Goal: Task Accomplishment & Management: Use online tool/utility

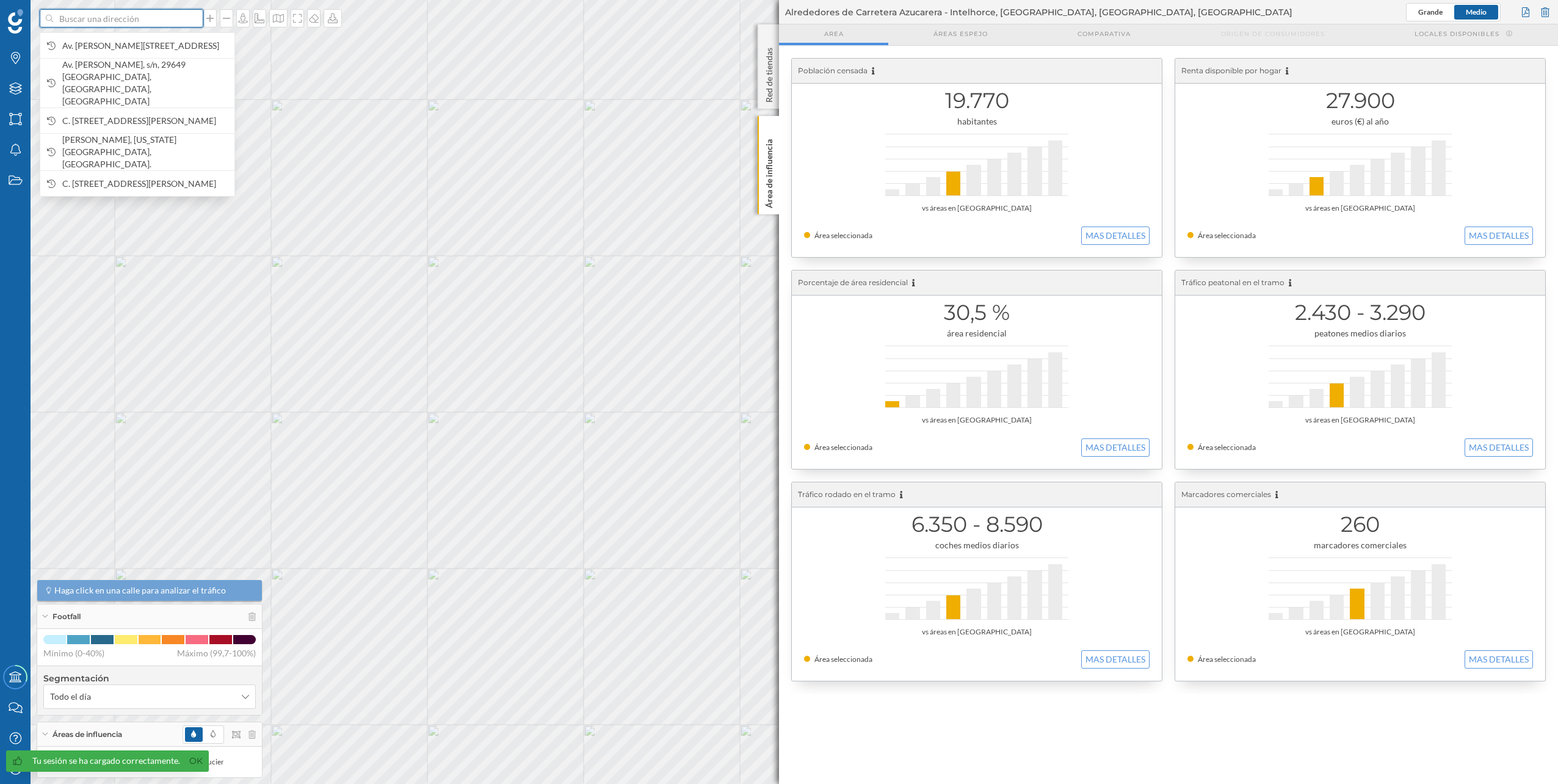
click at [82, 22] on input at bounding box center [121, 19] width 137 height 19
click at [106, 18] on input at bounding box center [121, 19] width 137 height 19
click at [107, 18] on input at bounding box center [121, 19] width 137 height 19
click at [771, 124] on icon at bounding box center [769, 128] width 12 height 12
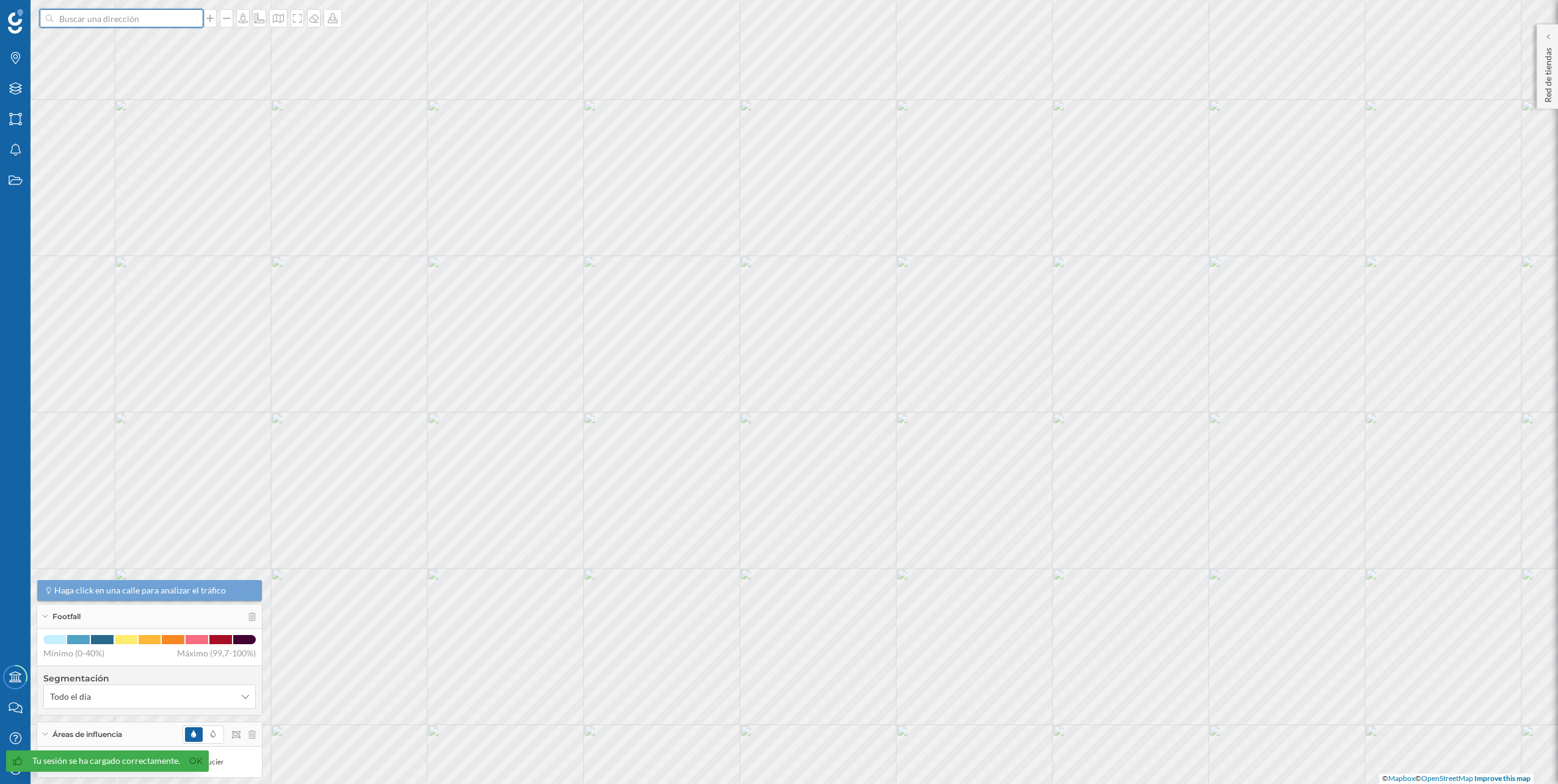
click at [124, 15] on input at bounding box center [121, 19] width 137 height 19
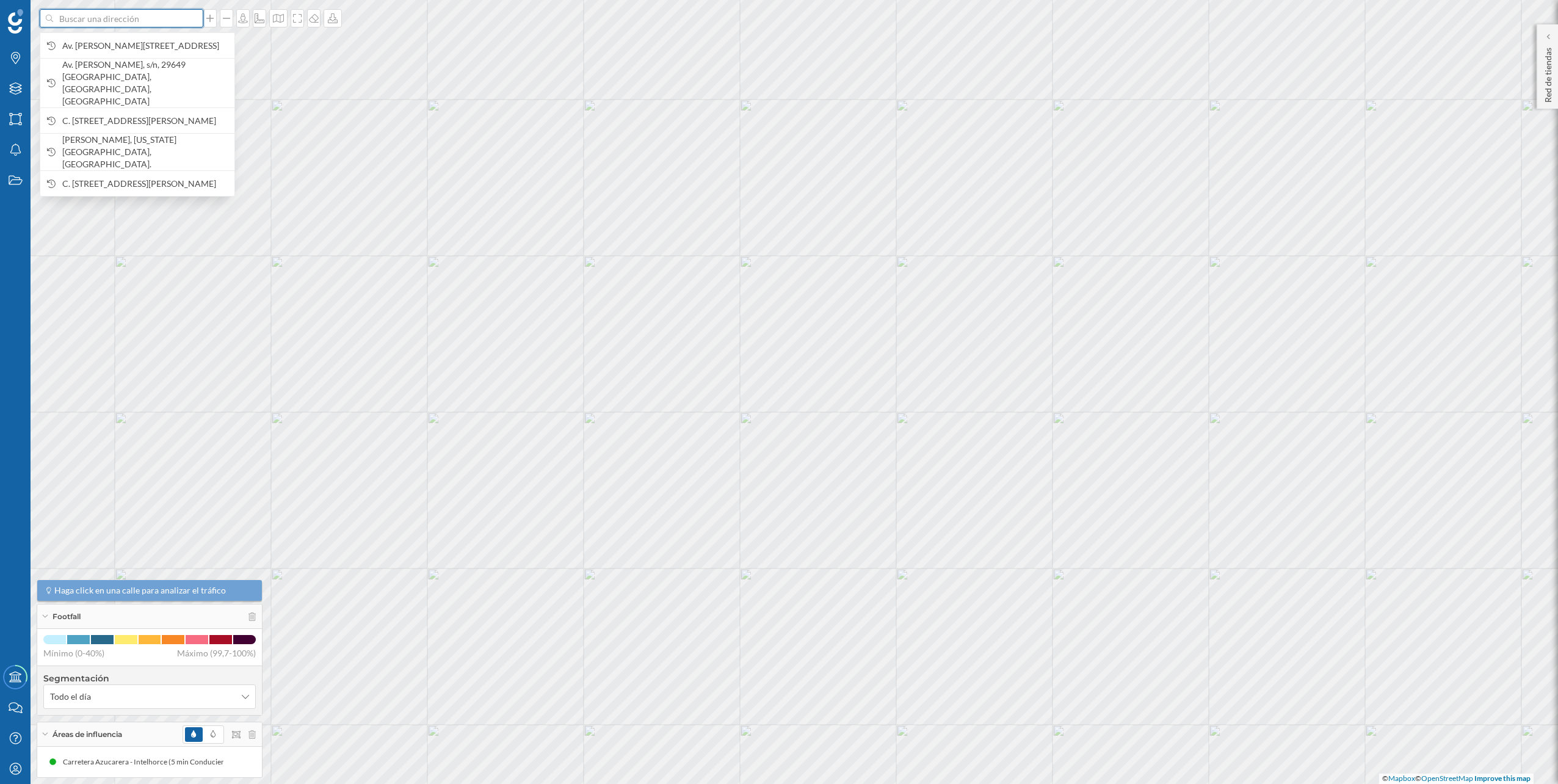
paste input "[PERSON_NAME]. [GEOGRAPHIC_DATA]-[GEOGRAPHIC_DATA], Km 1, 29100, [GEOGRAPHIC_DA…"
type input "[PERSON_NAME]. [GEOGRAPHIC_DATA]-[GEOGRAPHIC_DATA], Km 1, 29100, [GEOGRAPHIC_DA…"
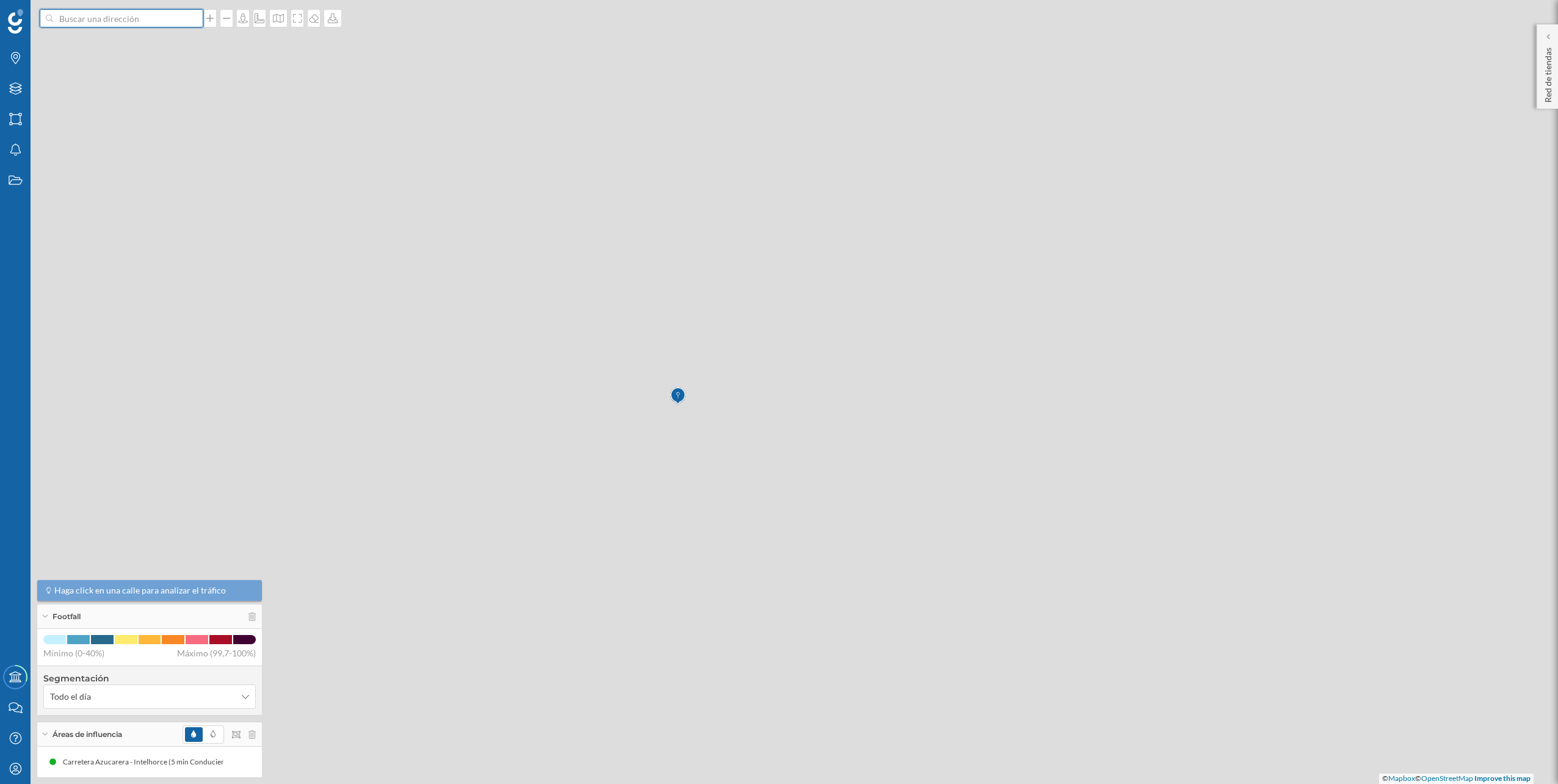
scroll to position [0, 0]
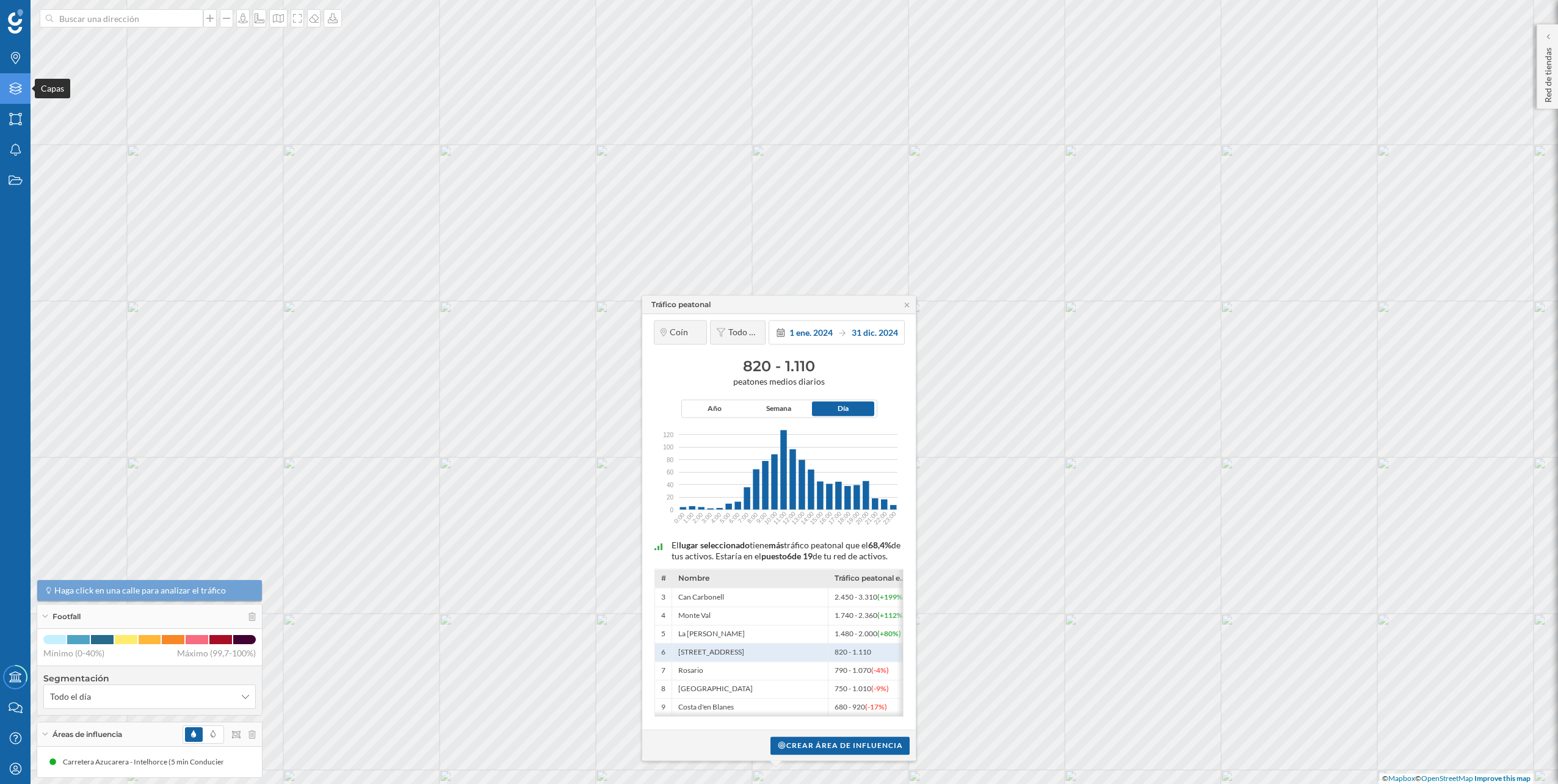
click at [24, 94] on div "Capas" at bounding box center [15, 88] width 30 height 30
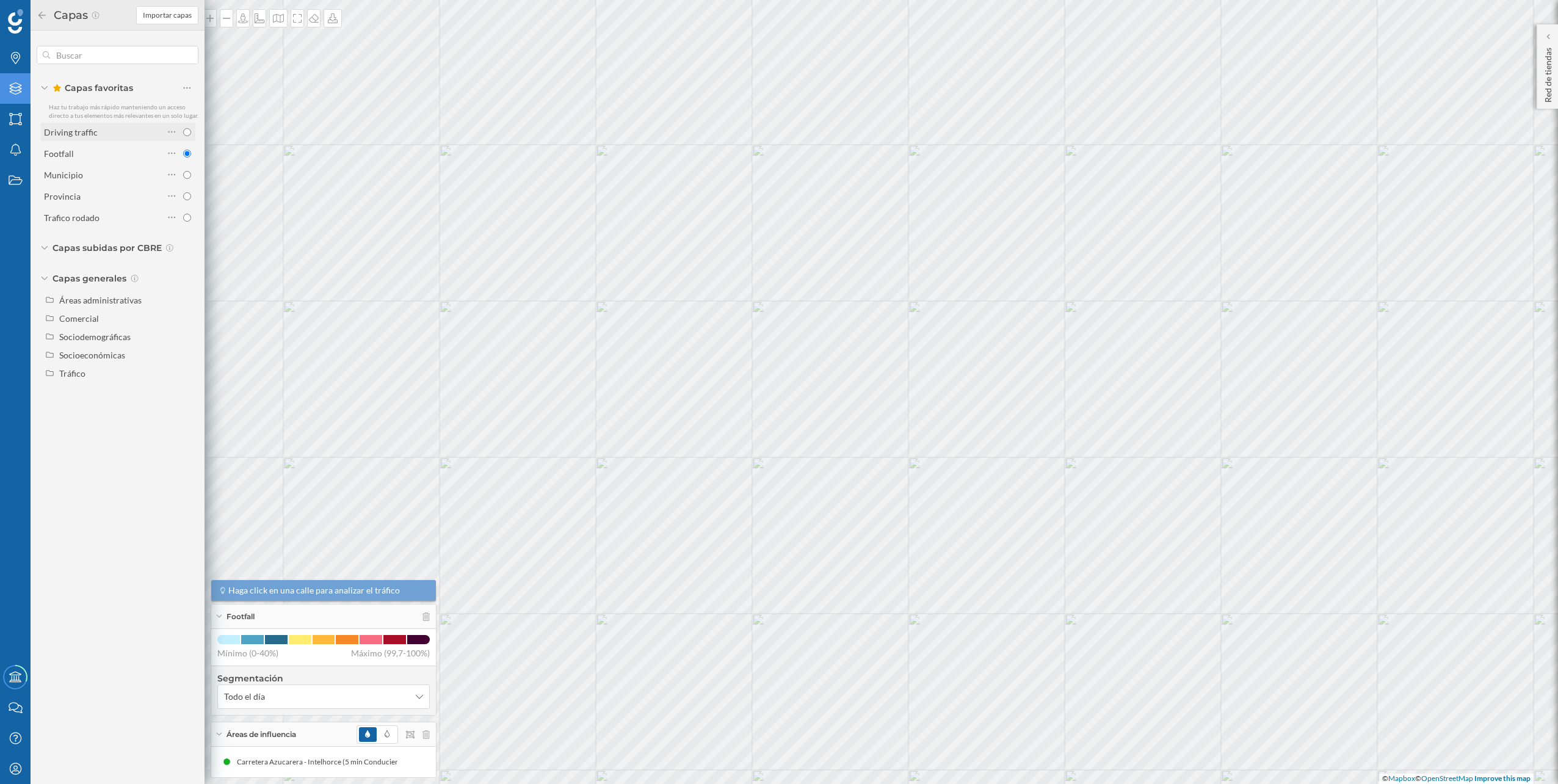
click at [120, 127] on div "Driving traffic" at bounding box center [104, 132] width 120 height 13
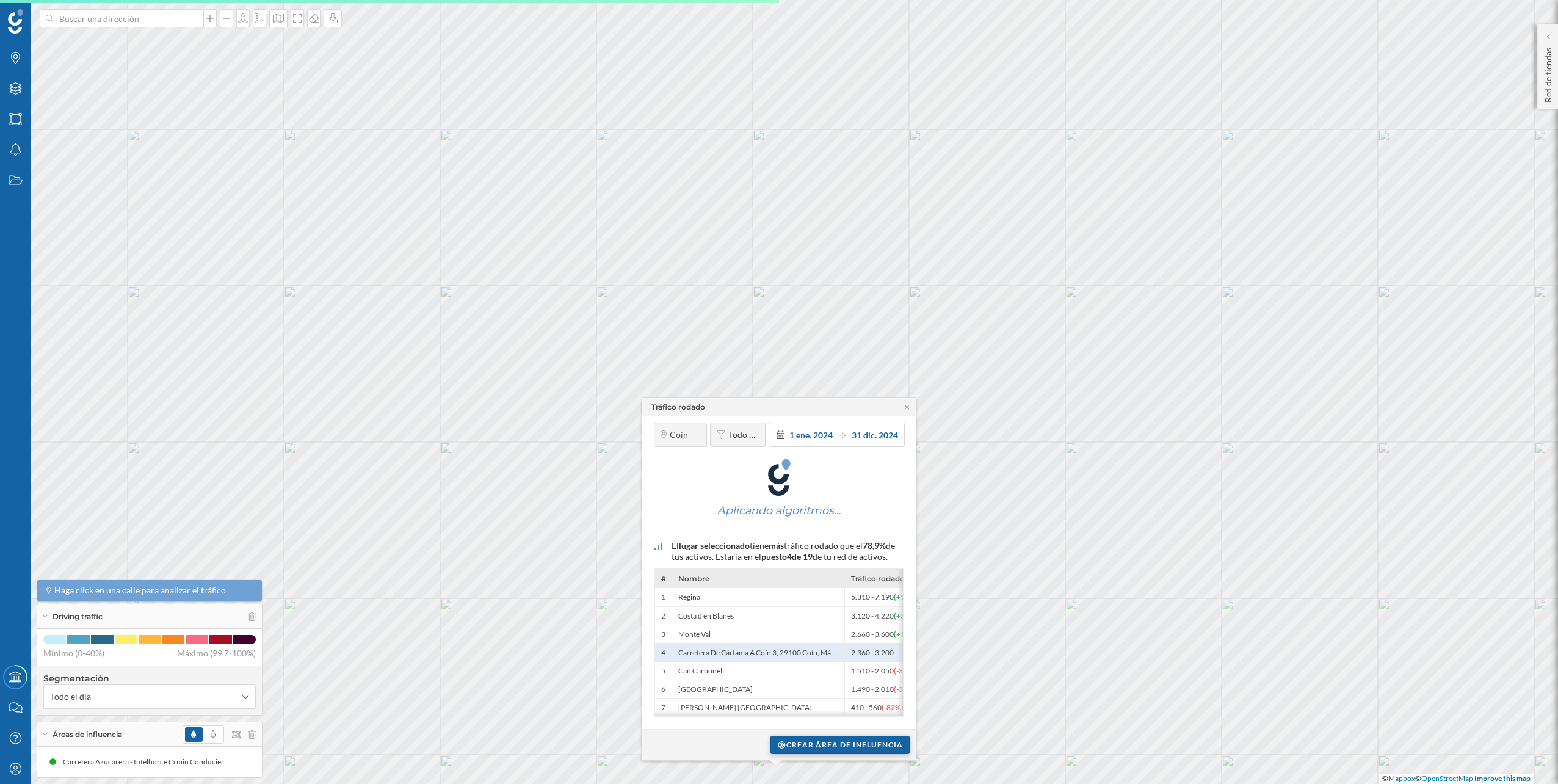
click at [842, 744] on div "Crear área de influencia" at bounding box center [839, 744] width 139 height 19
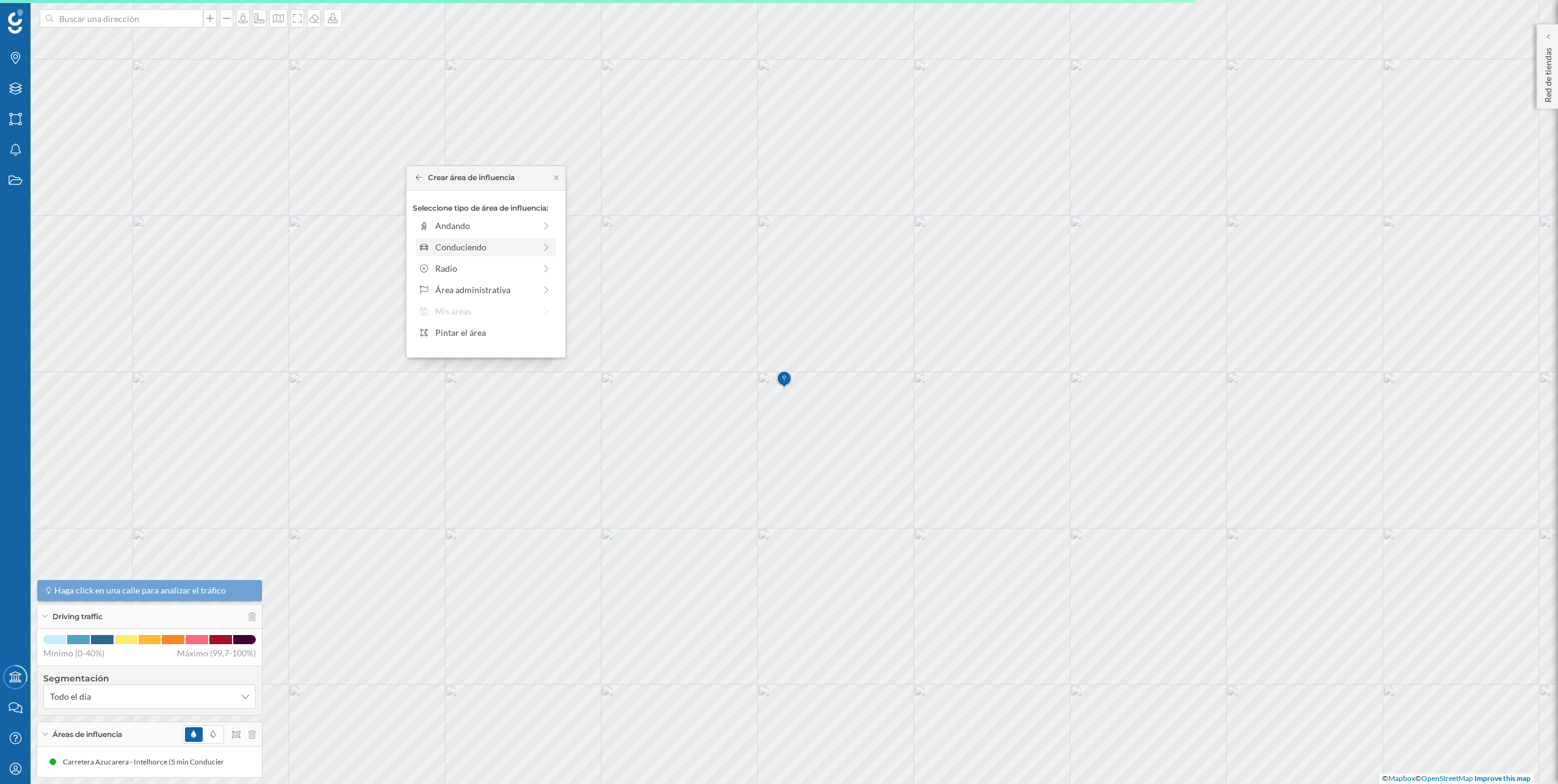
click at [508, 247] on div "Conduciendo" at bounding box center [485, 247] width 99 height 13
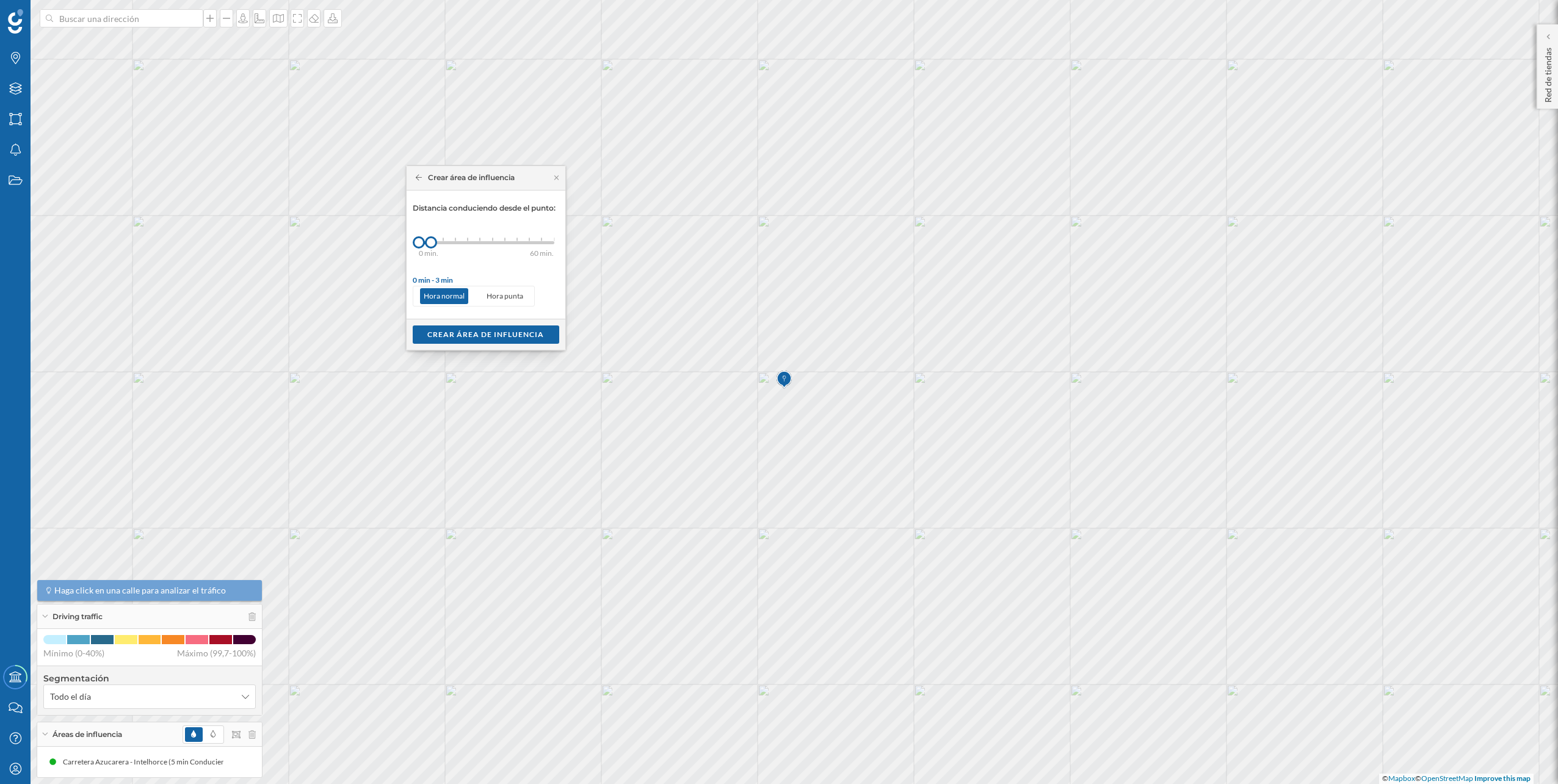
click at [442, 240] on div "0 min. 3 min. 5 min. 7 min. 10 min. 12 min. 15 min. 20 min. 30 min. 45 min. 50 …" at bounding box center [486, 243] width 136 height 16
click at [477, 324] on div "Crear área de influencia" at bounding box center [486, 334] width 147 height 19
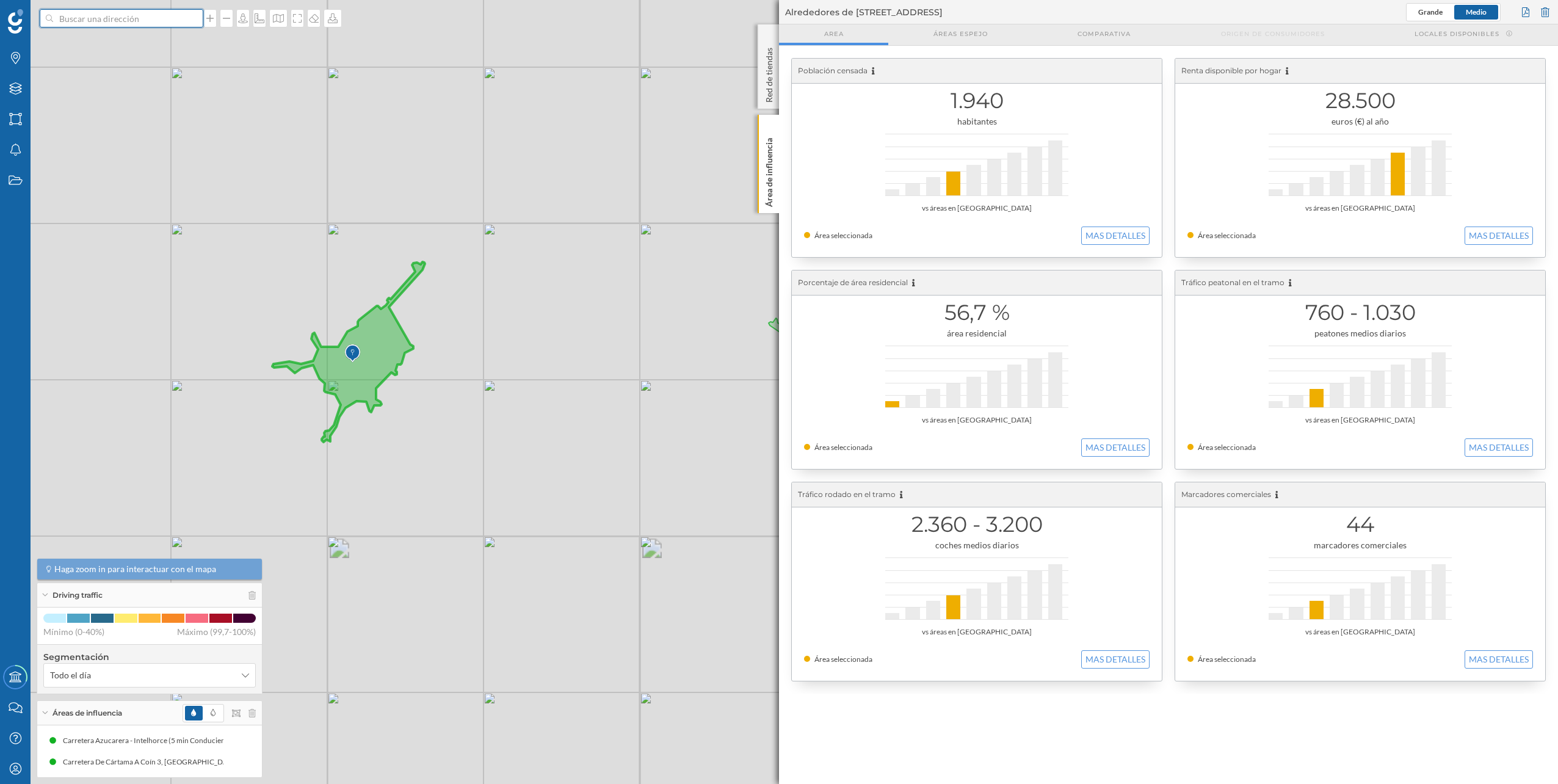
click at [90, 19] on input at bounding box center [121, 19] width 137 height 19
type input "costasol"
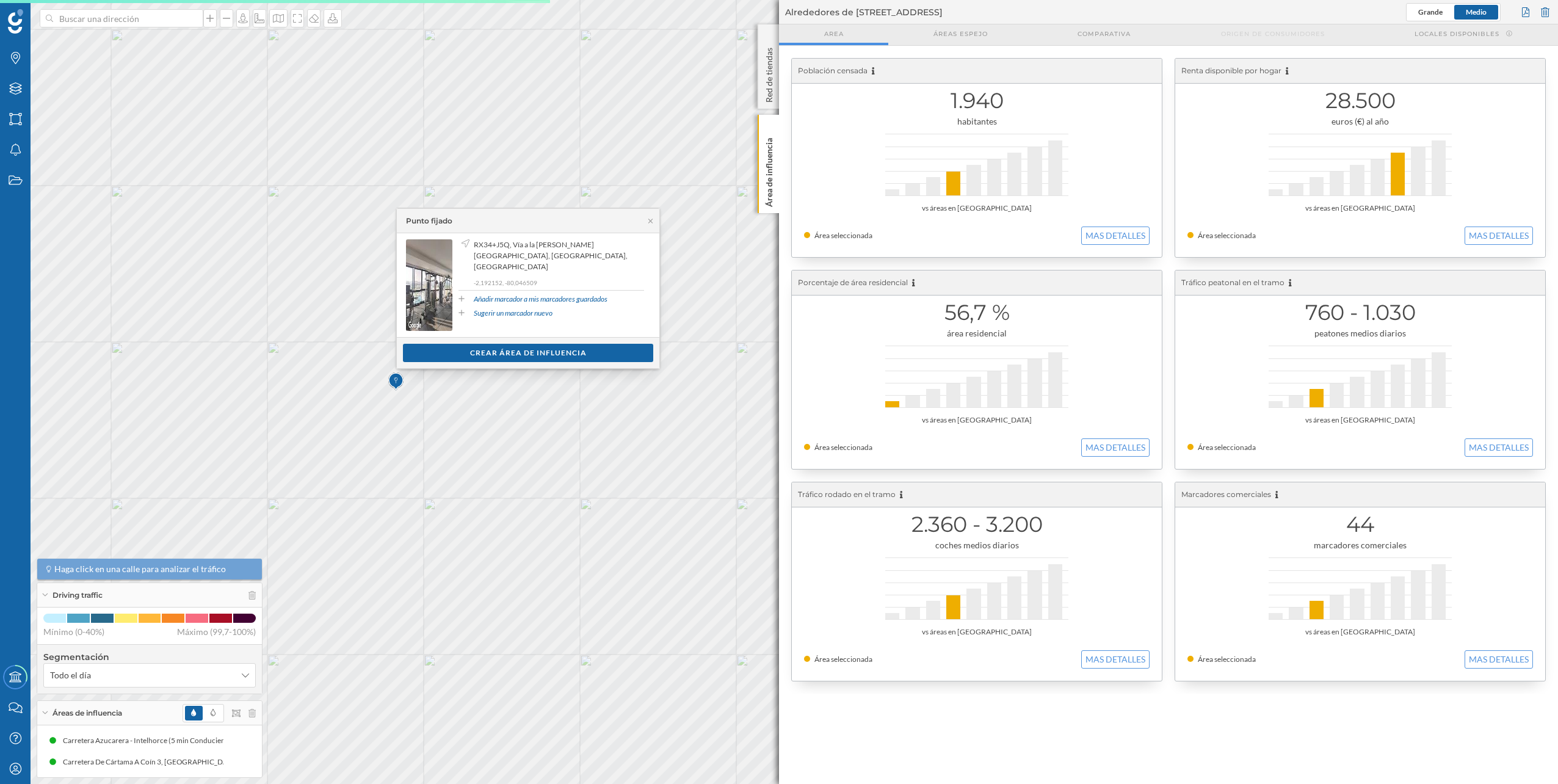
click at [451, 341] on div "Ver clientes Crear área de influencia" at bounding box center [528, 352] width 262 height 31
click at [456, 346] on div "Crear área de influencia" at bounding box center [528, 352] width 250 height 19
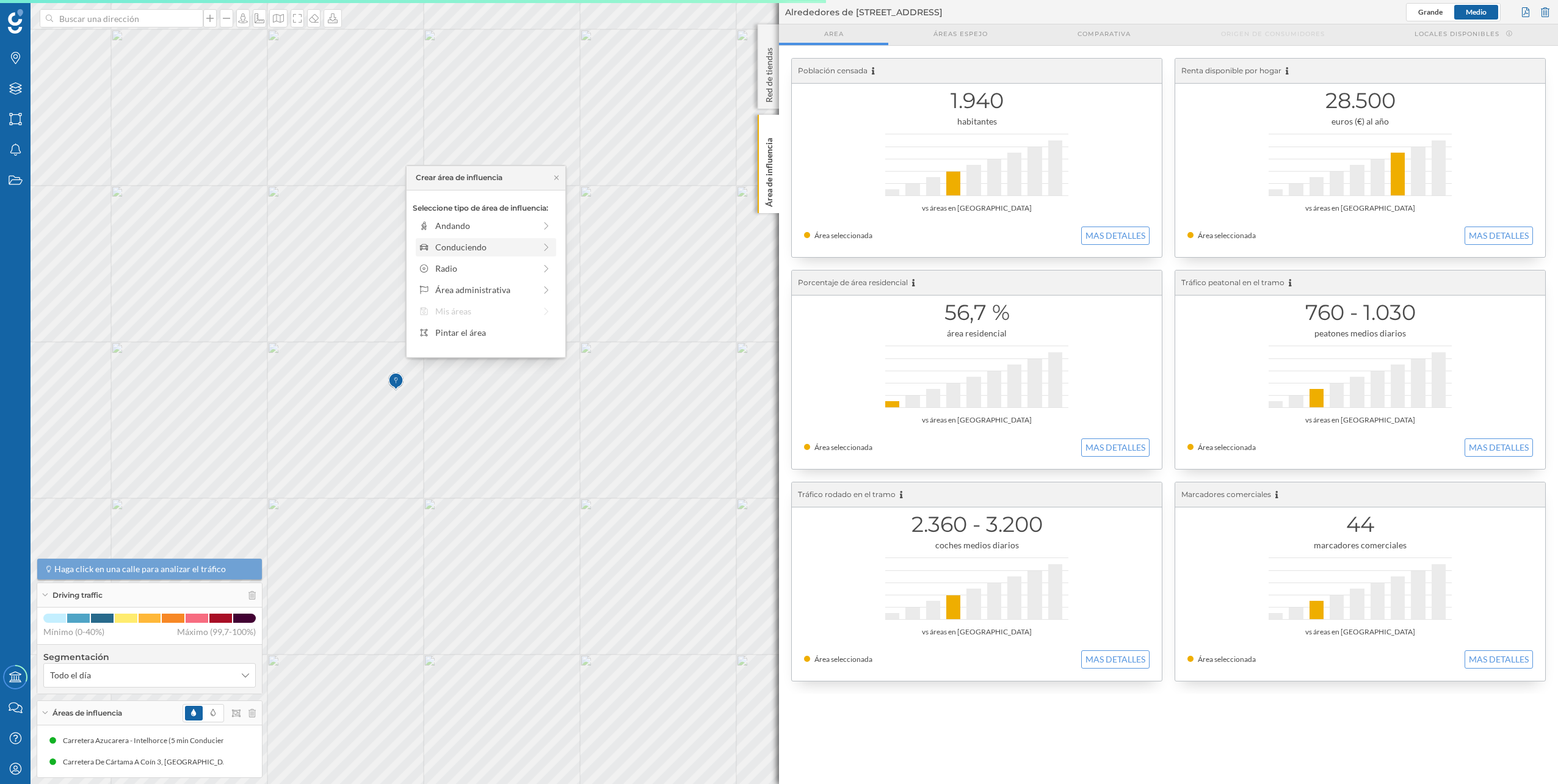
click at [462, 241] on div "Conduciendo" at bounding box center [485, 248] width 141 height 19
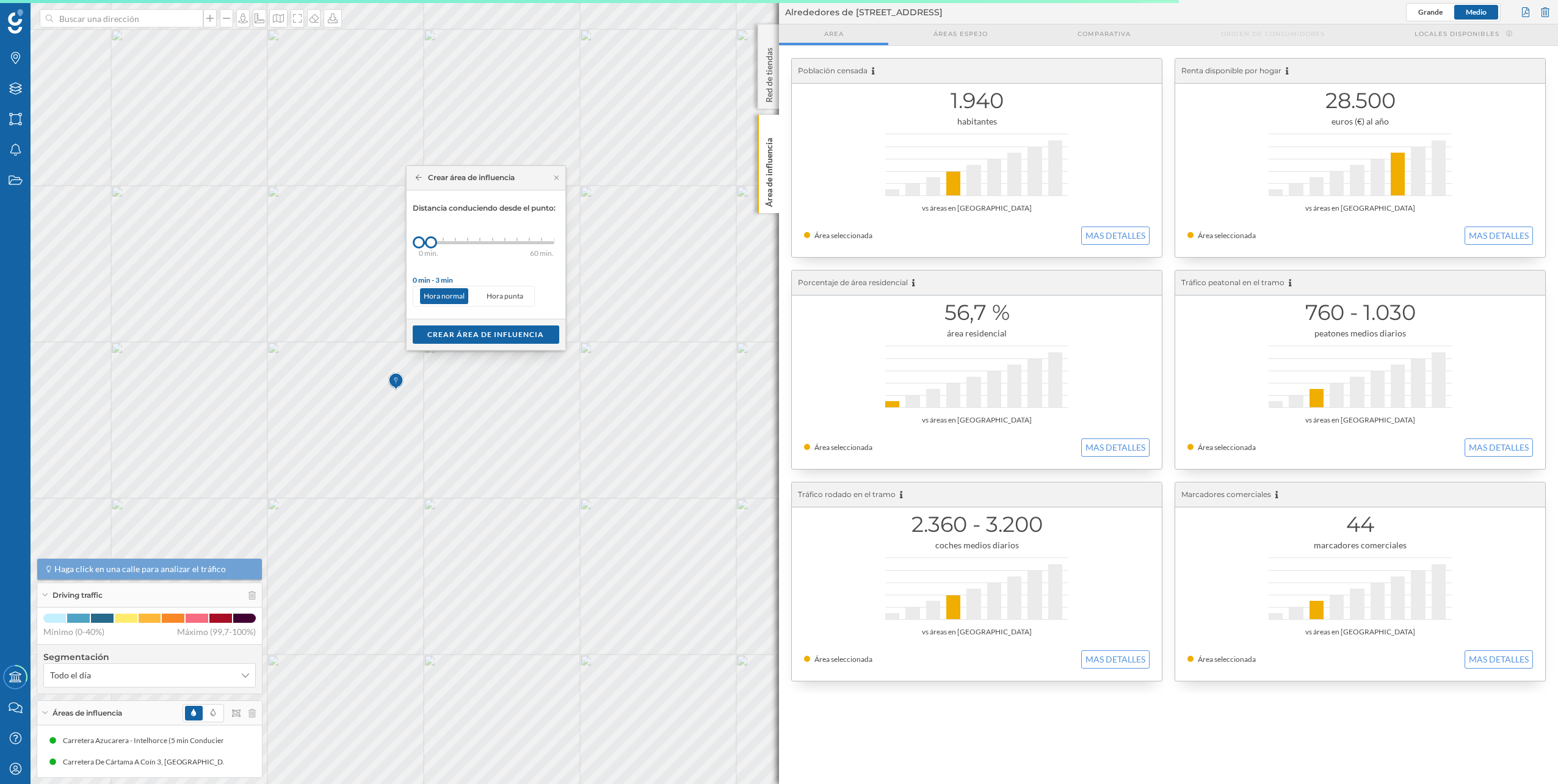
click at [444, 241] on div "0 min. 3 min. 5 min. 7 min. 10 min. 12 min. 15 min. 20 min. 30 min. 45 min. 50 …" at bounding box center [486, 243] width 136 height 3
click at [495, 330] on div "Crear área de influencia" at bounding box center [486, 334] width 147 height 19
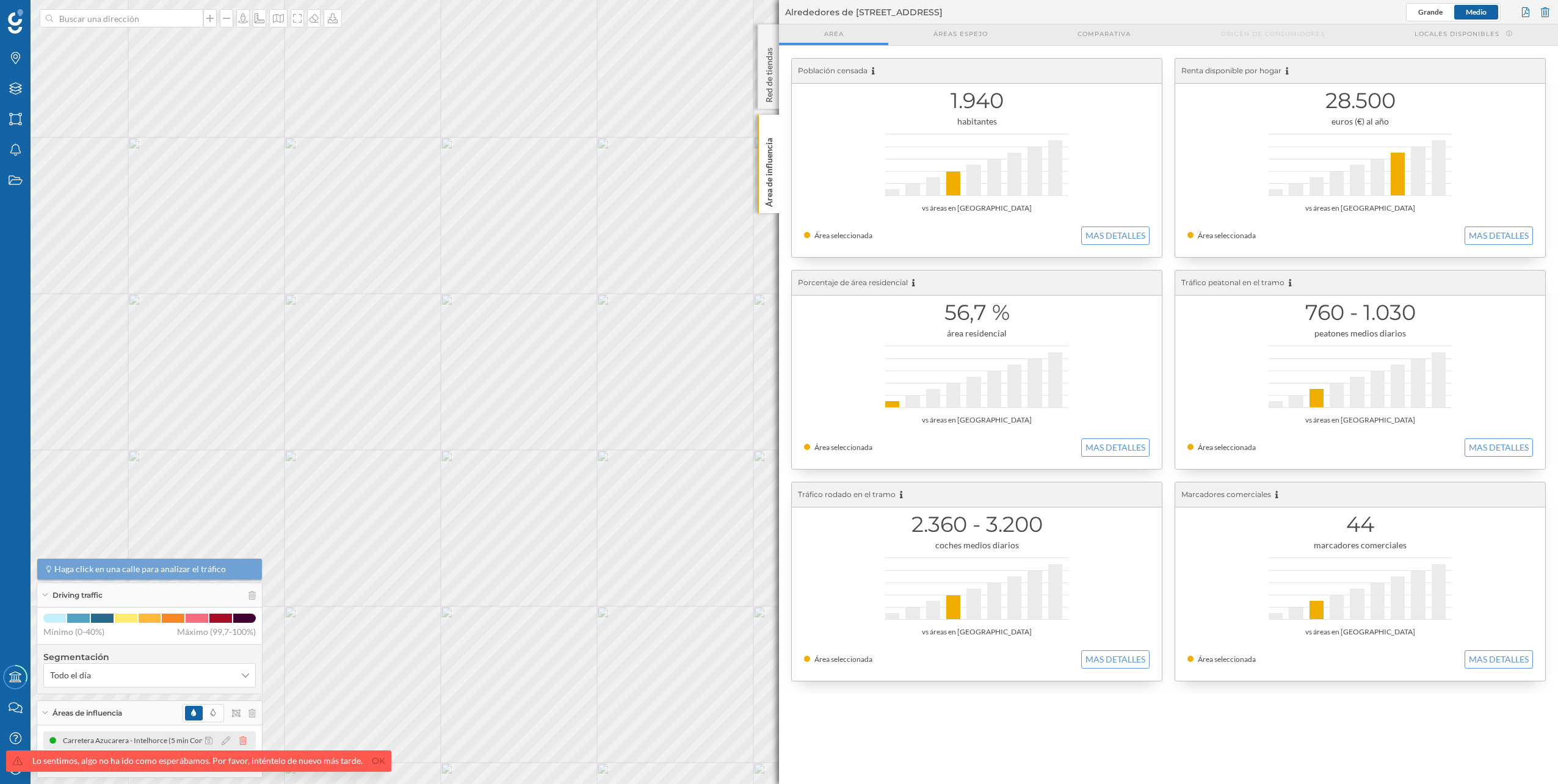
click at [245, 739] on div at bounding box center [229, 740] width 54 height 15
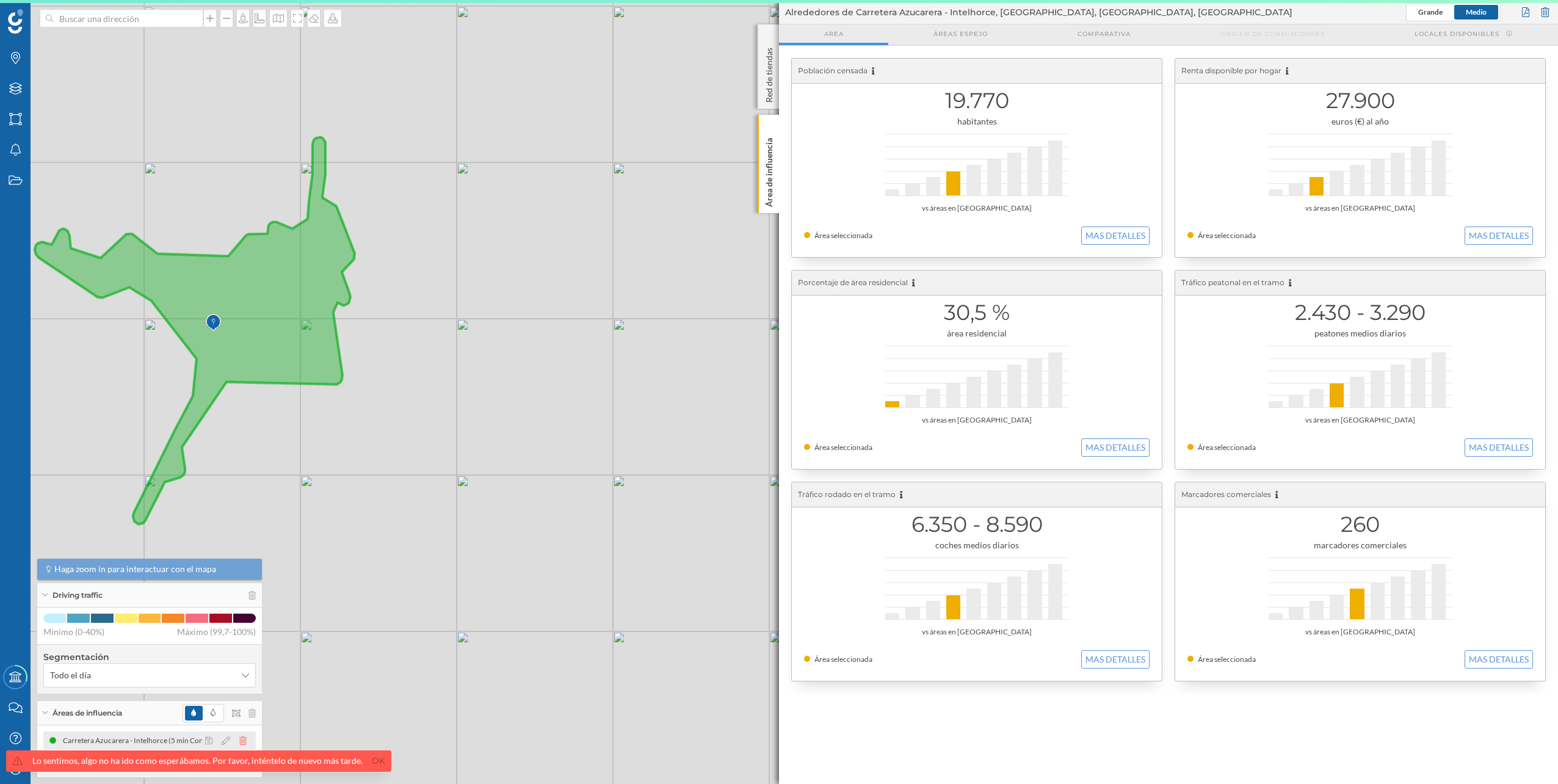
click at [245, 739] on icon at bounding box center [242, 740] width 7 height 9
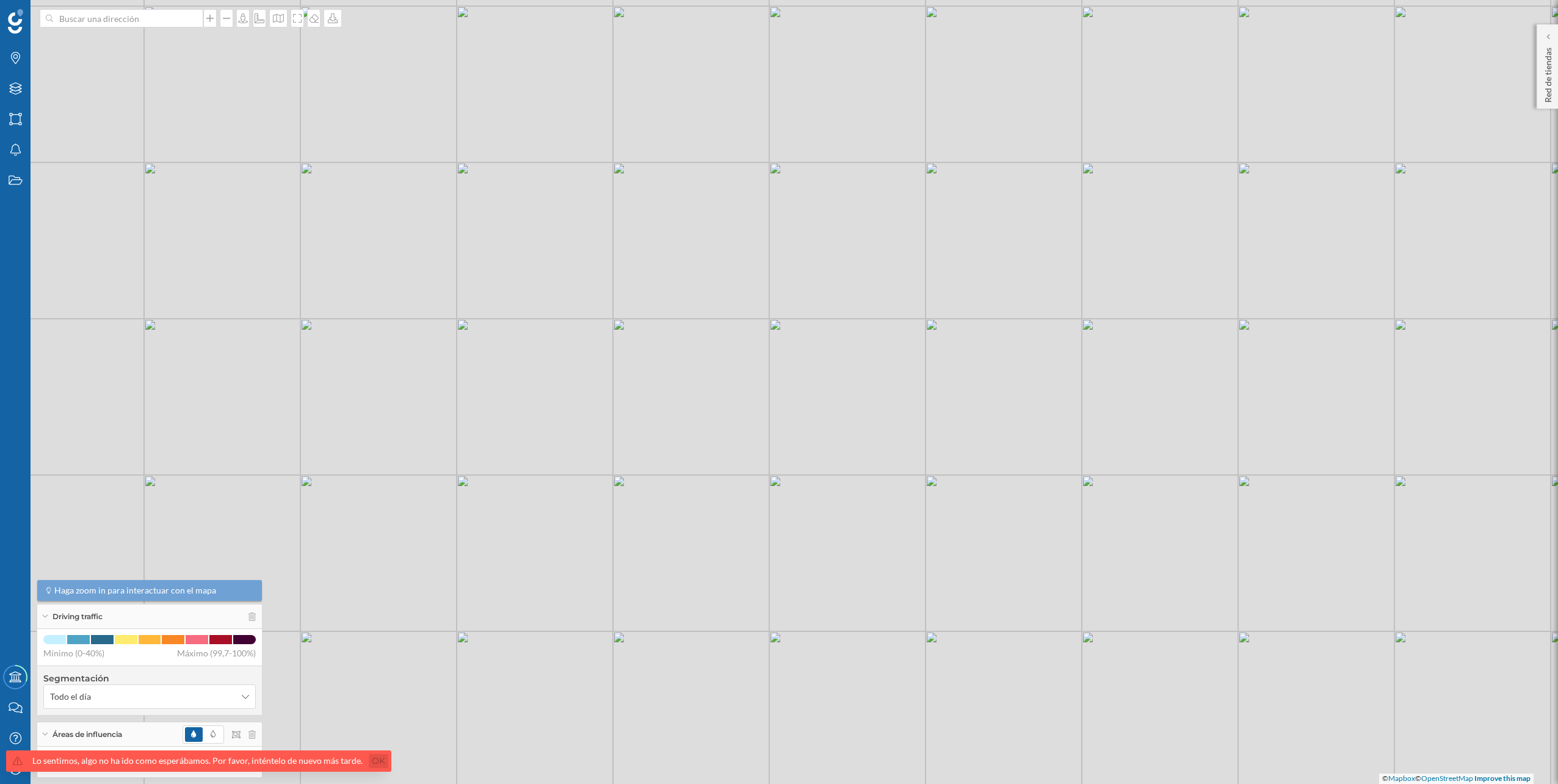
click at [369, 759] on link "Ok" at bounding box center [378, 761] width 19 height 14
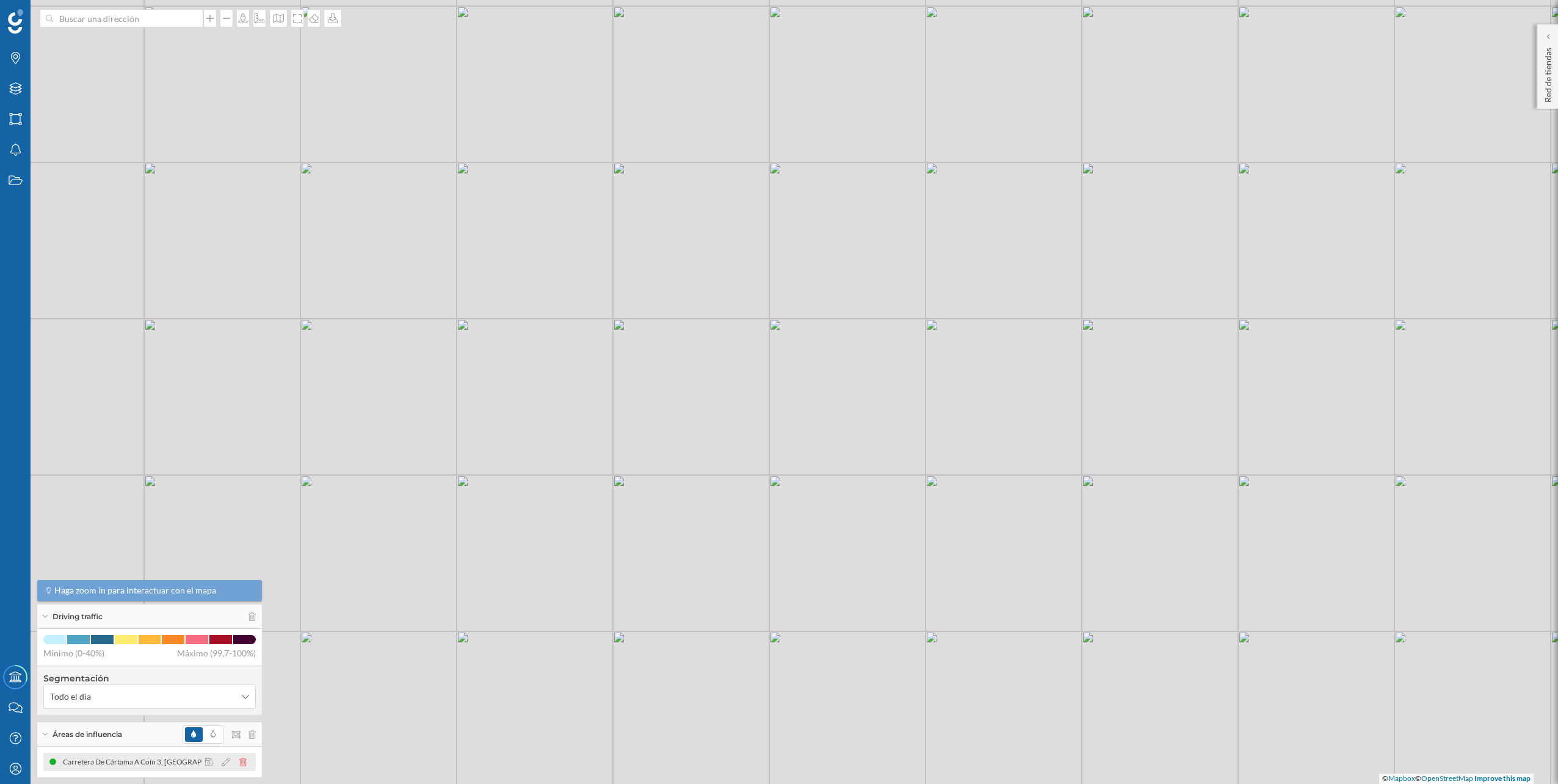
click at [246, 761] on icon at bounding box center [242, 761] width 7 height 9
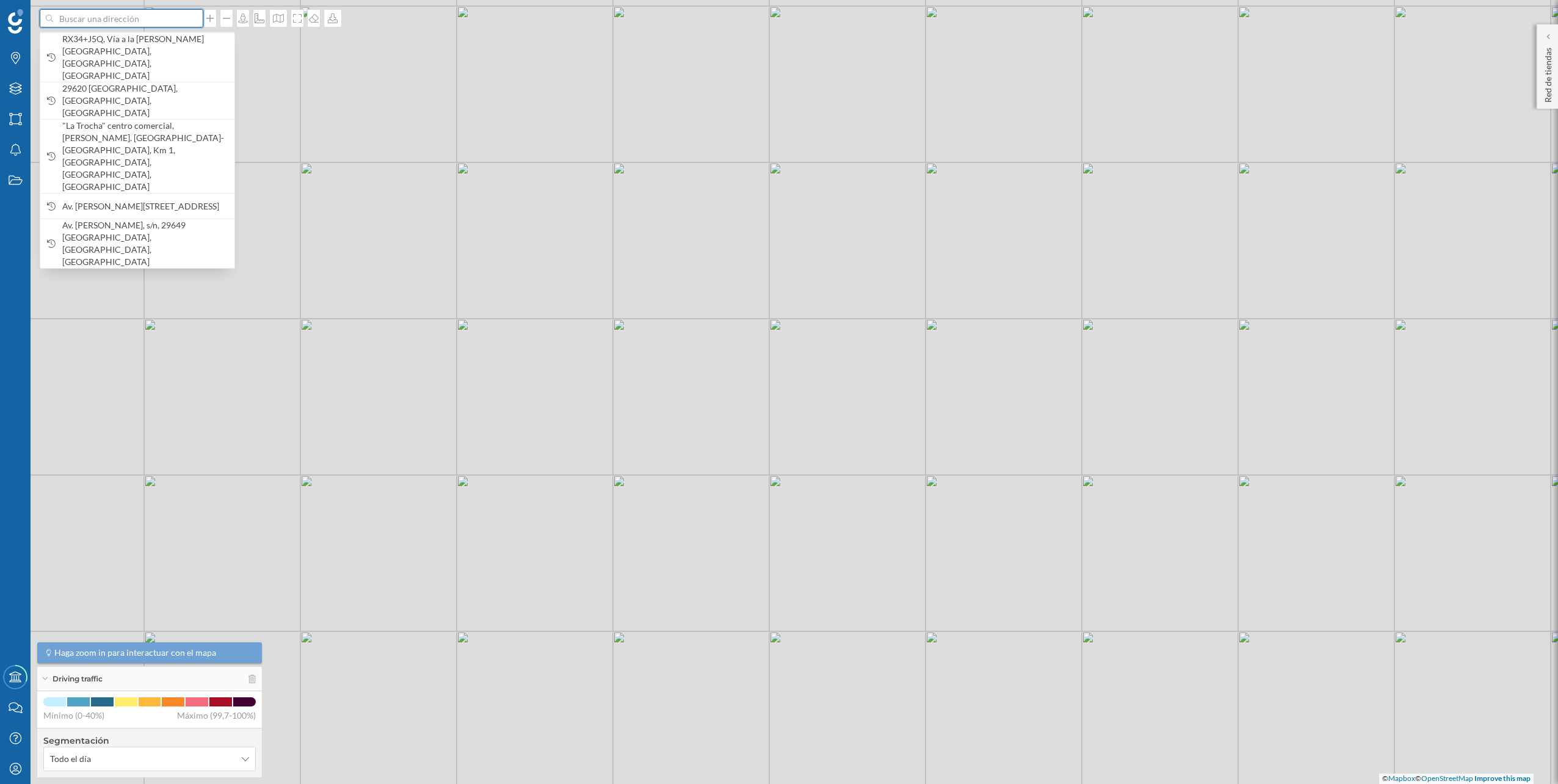
click at [156, 14] on input at bounding box center [121, 19] width 137 height 19
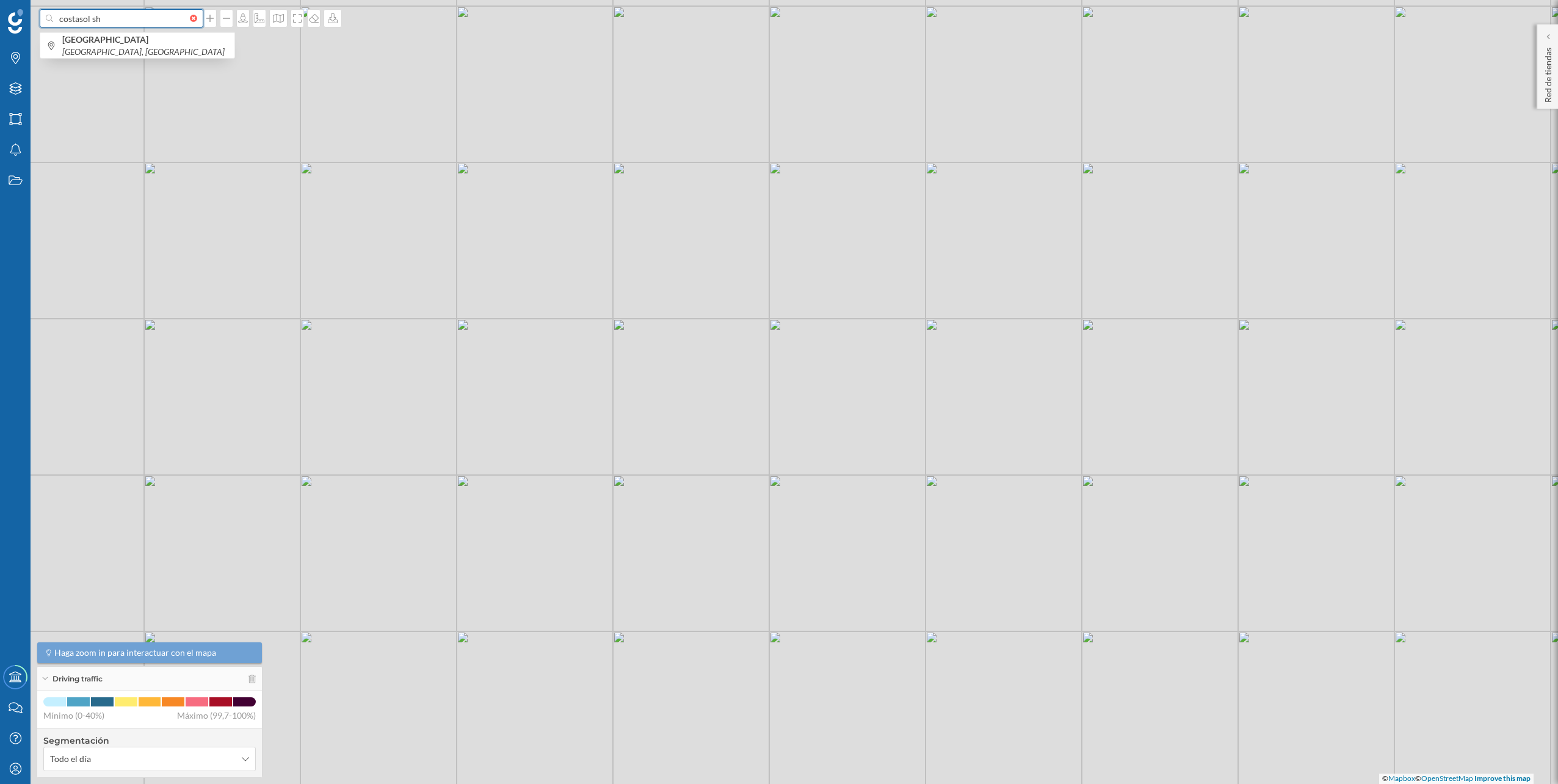
type input "costasol sh"
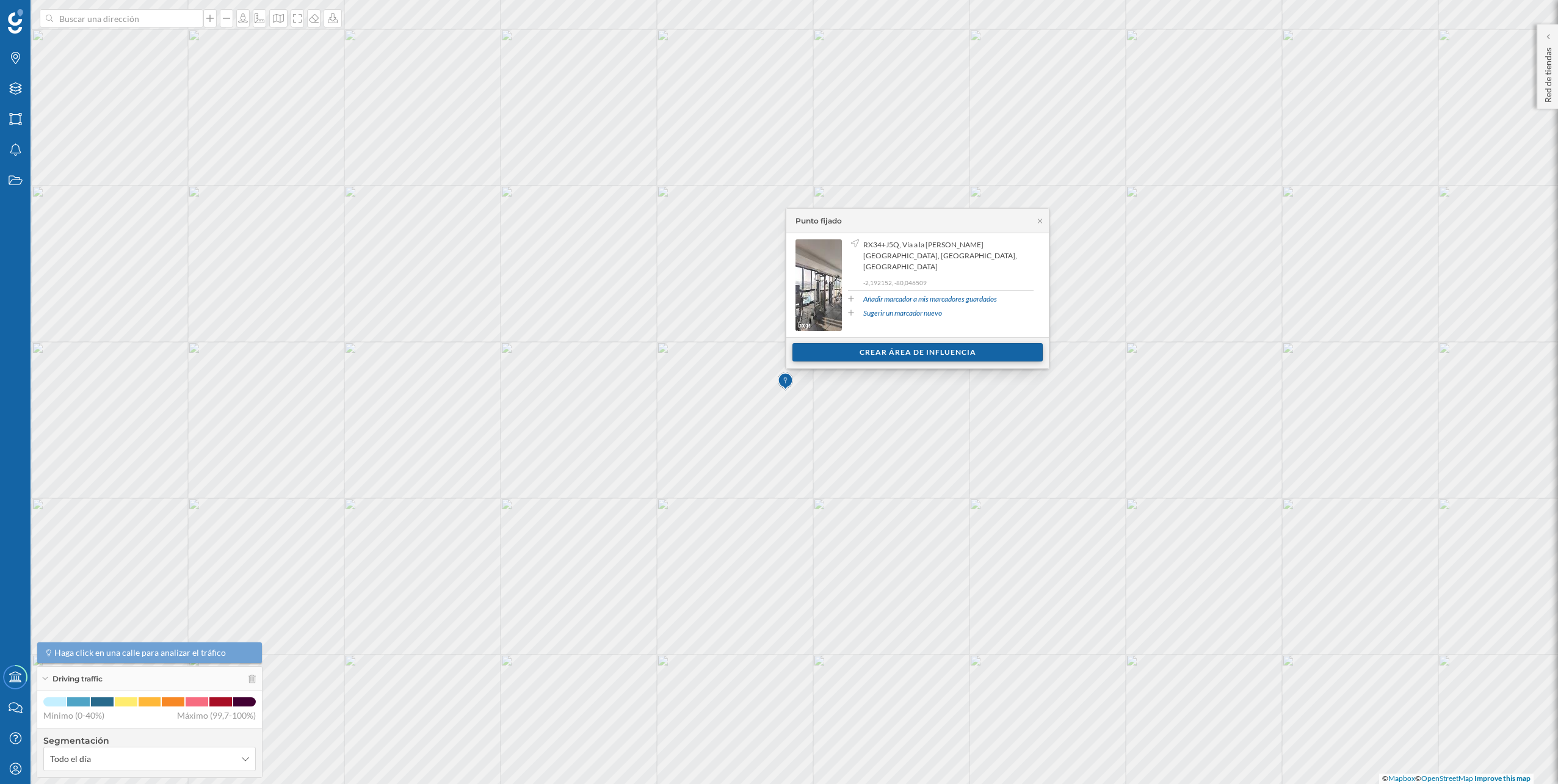
click at [915, 361] on div "Crear área de influencia" at bounding box center [918, 352] width 250 height 19
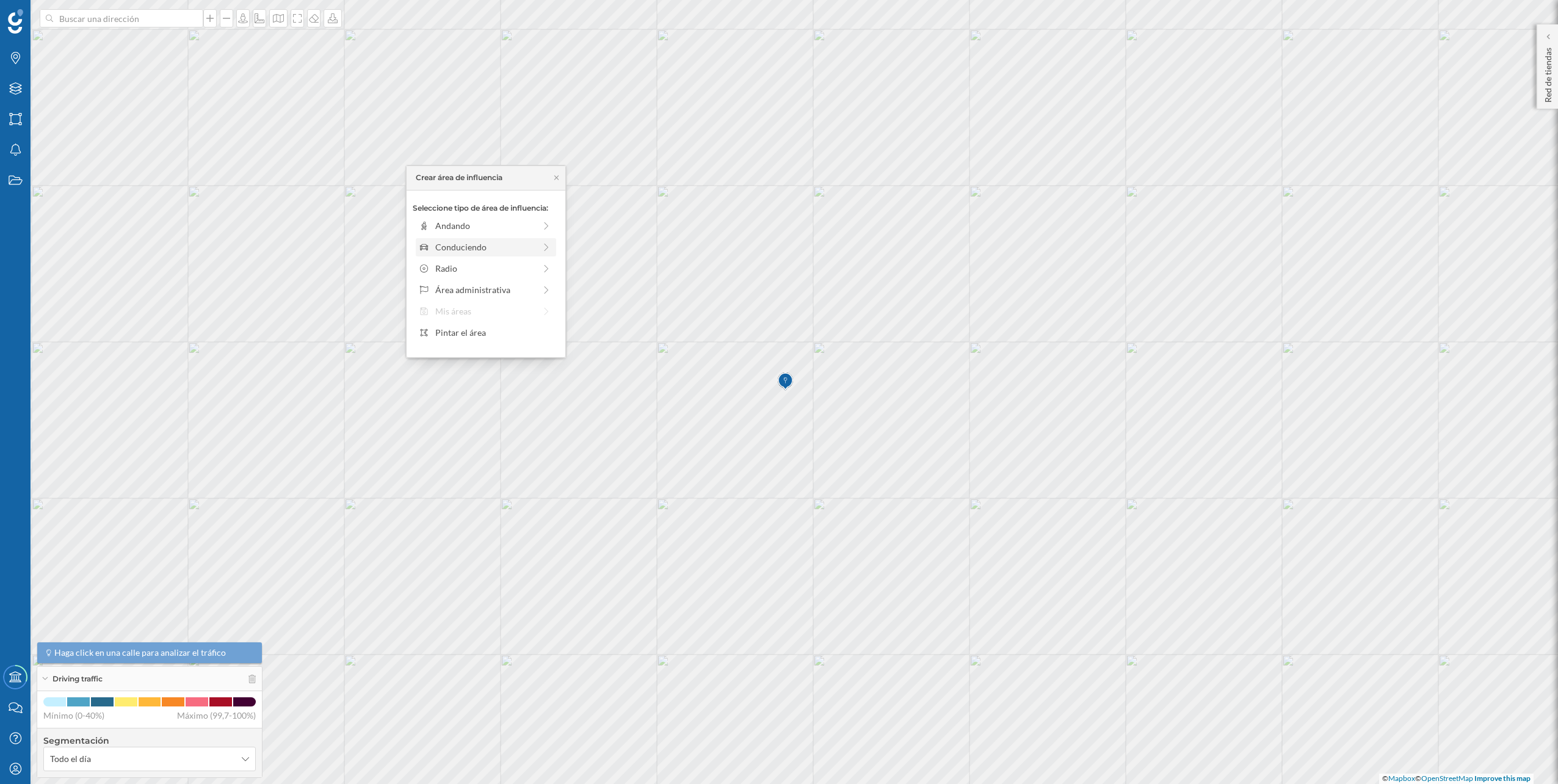
click at [495, 241] on div "Conduciendo" at bounding box center [485, 247] width 99 height 13
click at [445, 238] on div "0 min. 3 min. 5 min. 7 min. 10 min. 12 min. 15 min. 20 min. 30 min. 45 min. 50 …" at bounding box center [486, 243] width 136 height 16
click at [484, 328] on div "Crear área de influencia" at bounding box center [486, 334] width 147 height 19
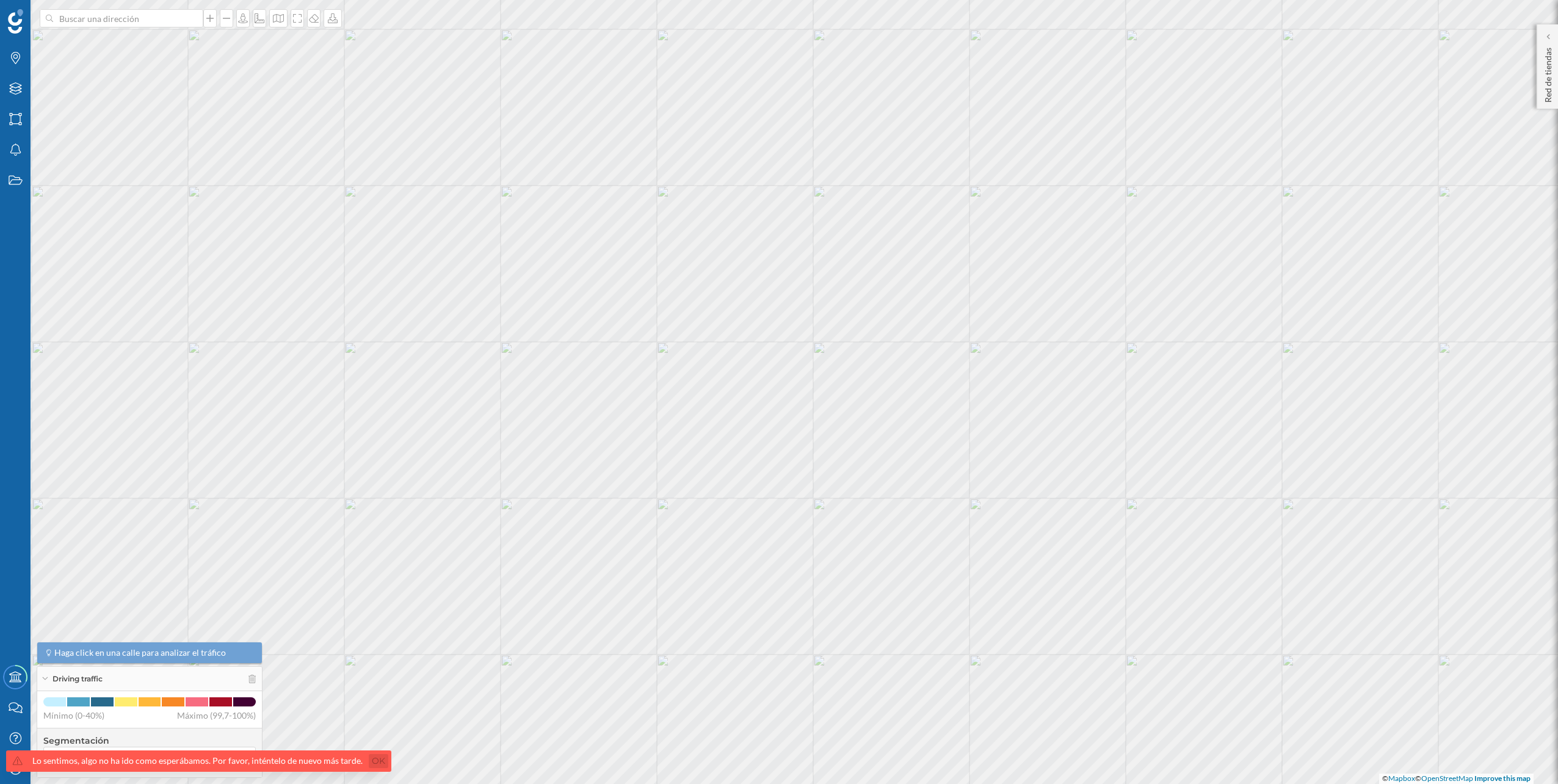
click at [373, 757] on link "Ok" at bounding box center [378, 761] width 19 height 14
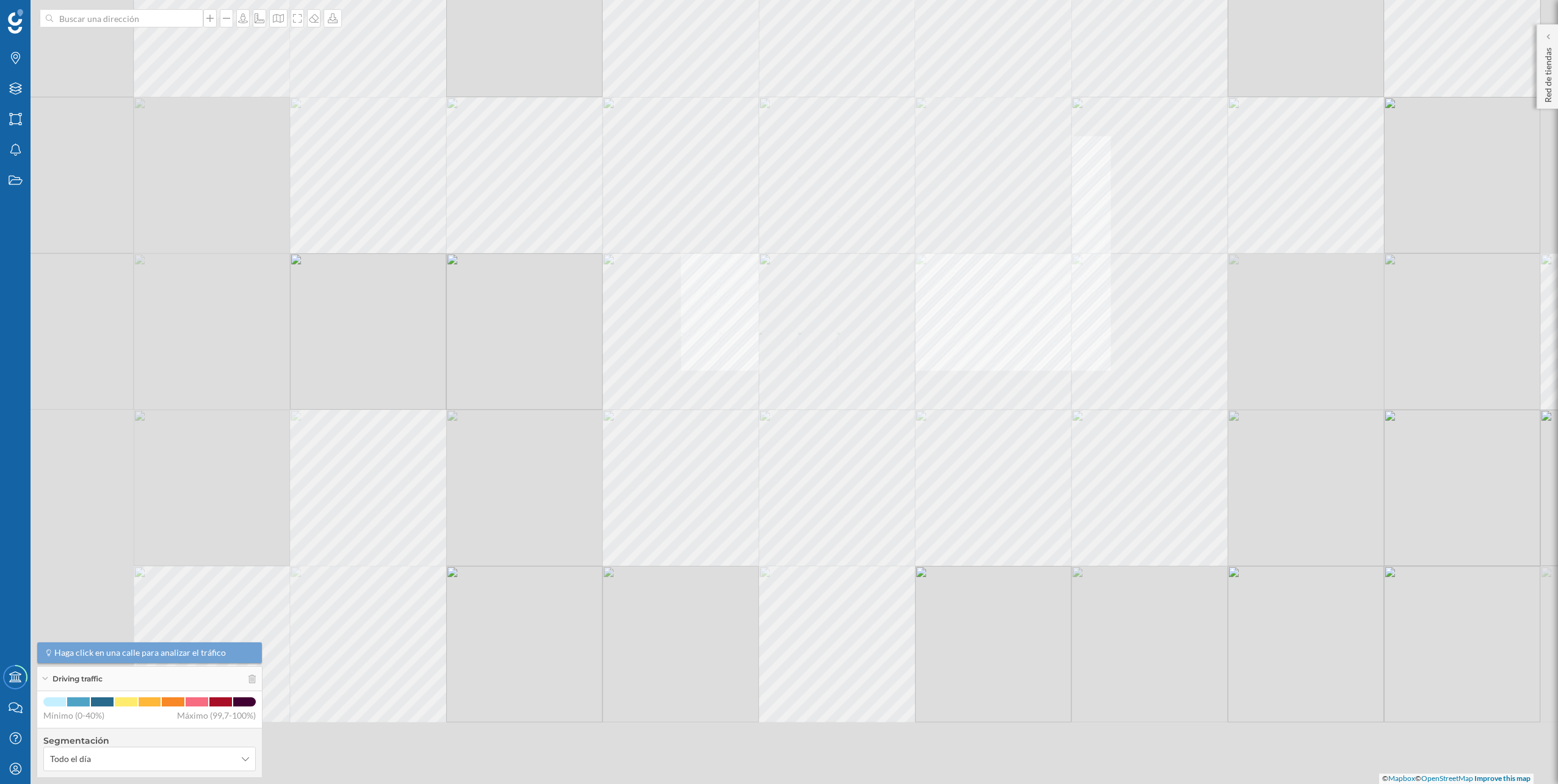
click at [583, 573] on div "© Mapbox © OpenStreetMap Improve this map" at bounding box center [779, 392] width 1558 height 784
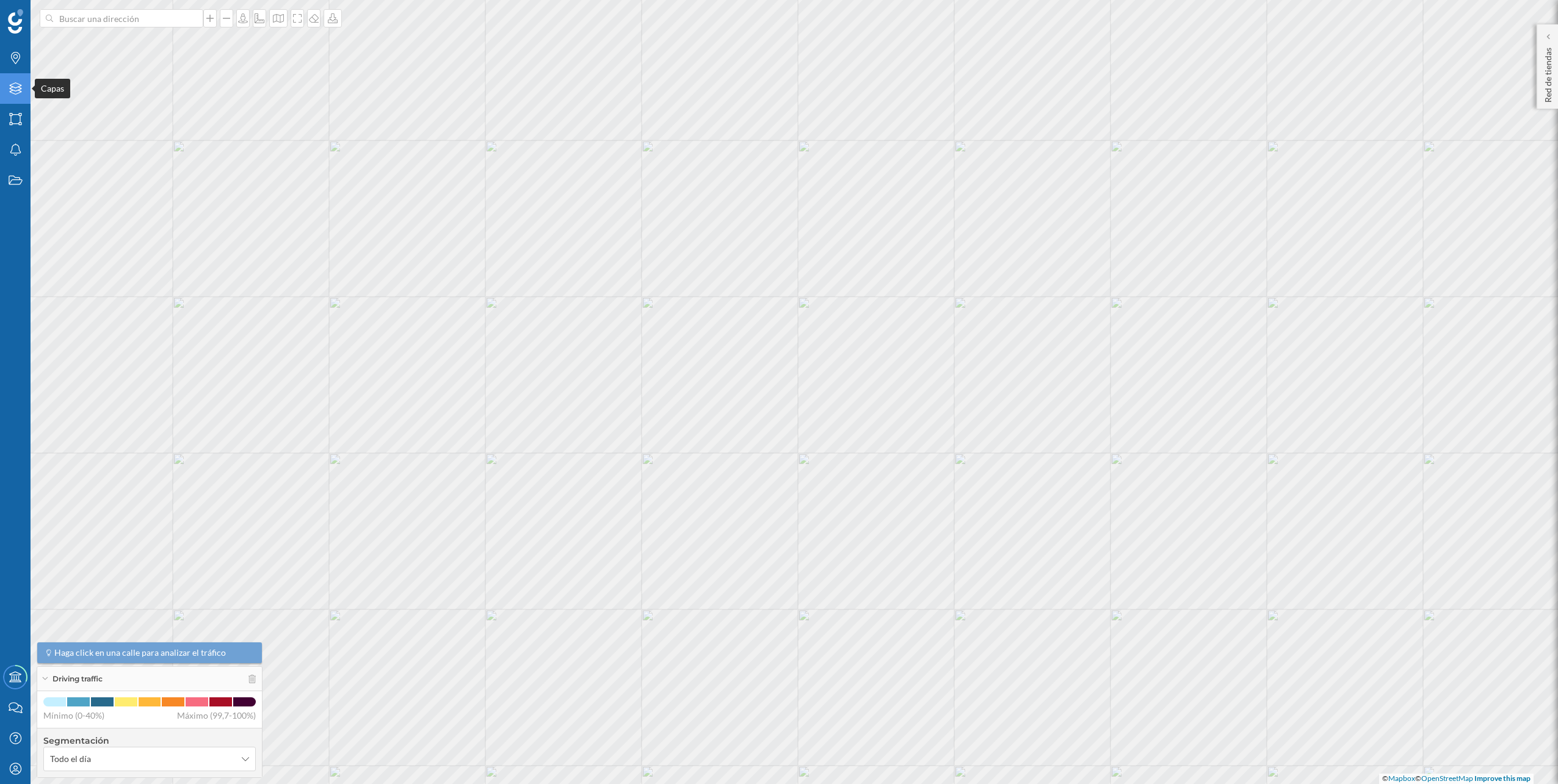
click at [20, 78] on div "Capas" at bounding box center [15, 88] width 30 height 30
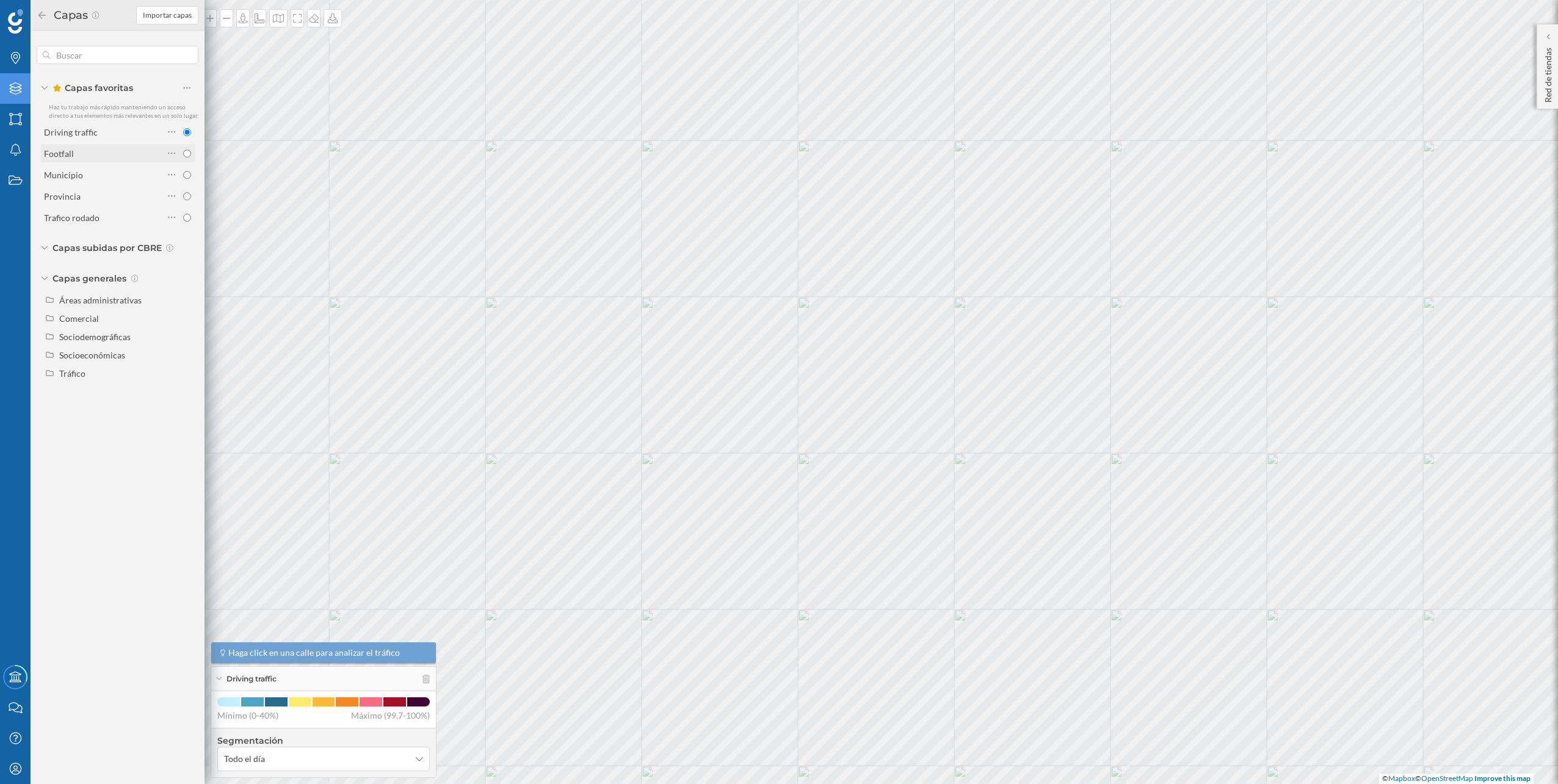
click at [116, 151] on div "Footfall" at bounding box center [104, 153] width 120 height 13
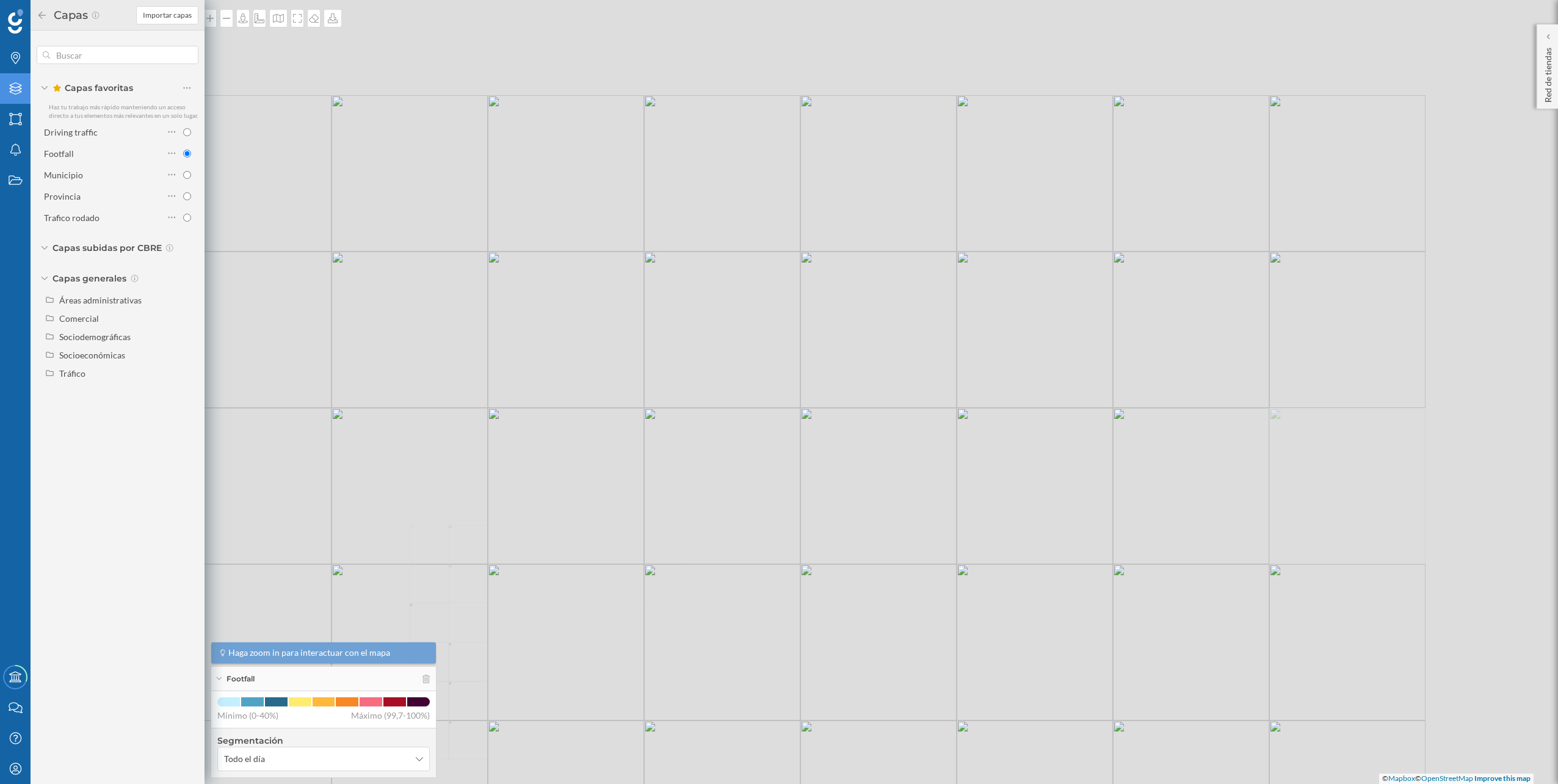
drag, startPoint x: 1001, startPoint y: 275, endPoint x: 761, endPoint y: 505, distance: 332.4
click at [723, 529] on div "© Mapbox © OpenStreetMap Improve this map" at bounding box center [779, 392] width 1558 height 784
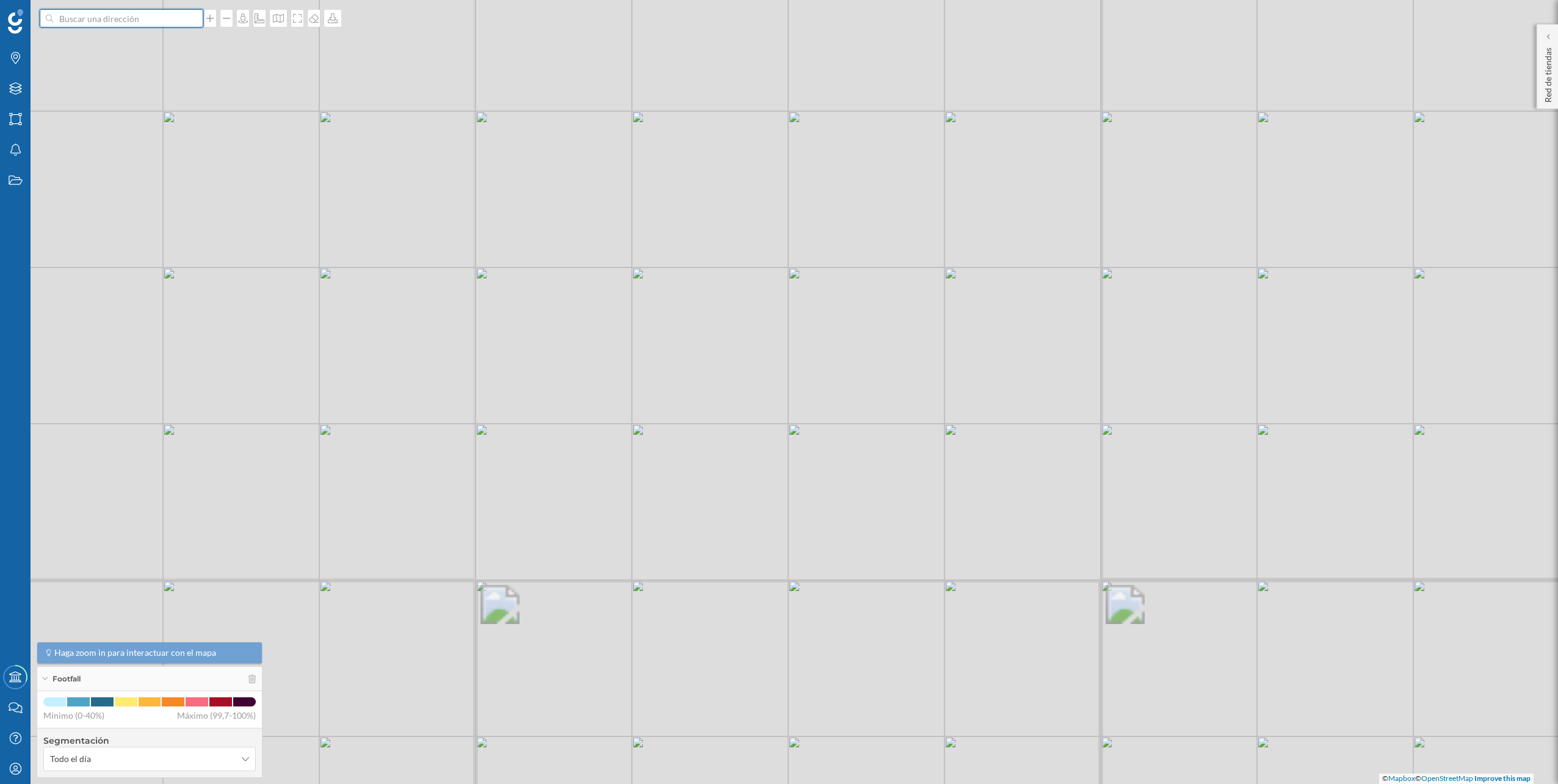
click at [92, 21] on input at bounding box center [121, 19] width 137 height 19
type input "ikea malaga"
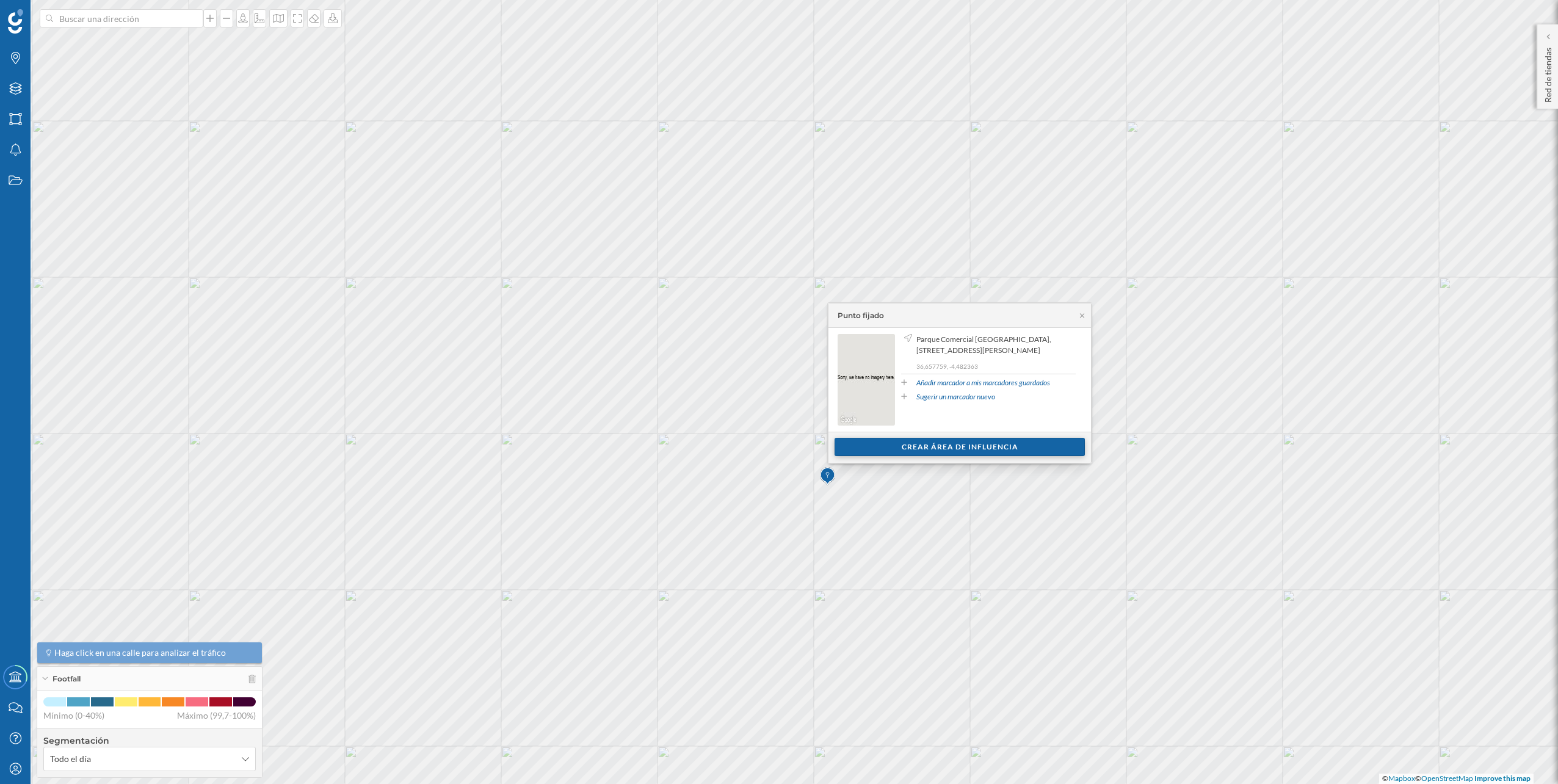
click at [897, 449] on div "Crear área de influencia" at bounding box center [959, 447] width 250 height 19
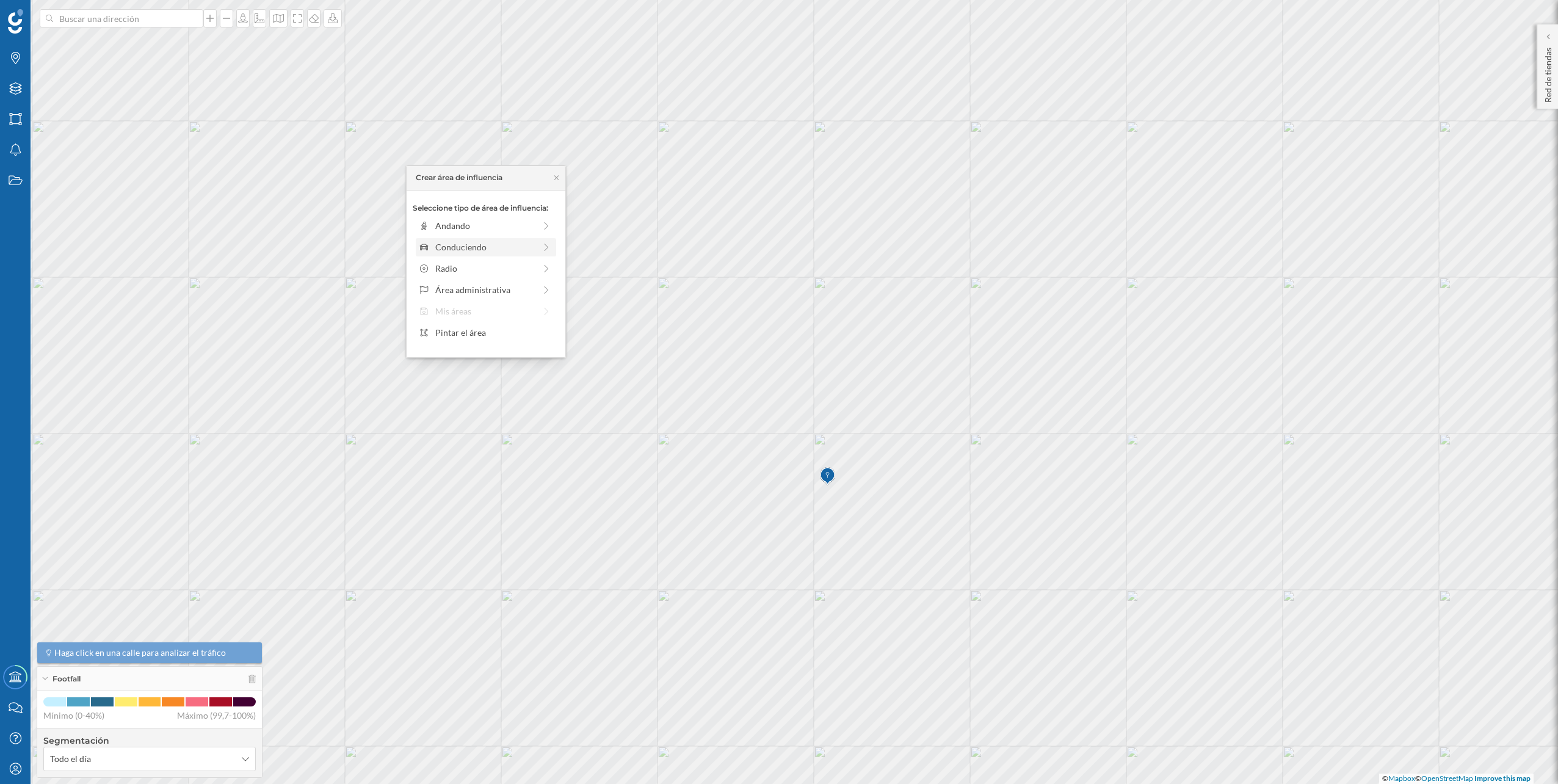
click at [504, 252] on div "Conduciendo" at bounding box center [485, 247] width 99 height 13
click at [447, 247] on div "0 min." at bounding box center [433, 253] width 30 height 12
click at [444, 247] on div at bounding box center [443, 242] width 12 height 12
click at [495, 335] on div "Crear área de influencia" at bounding box center [486, 334] width 147 height 19
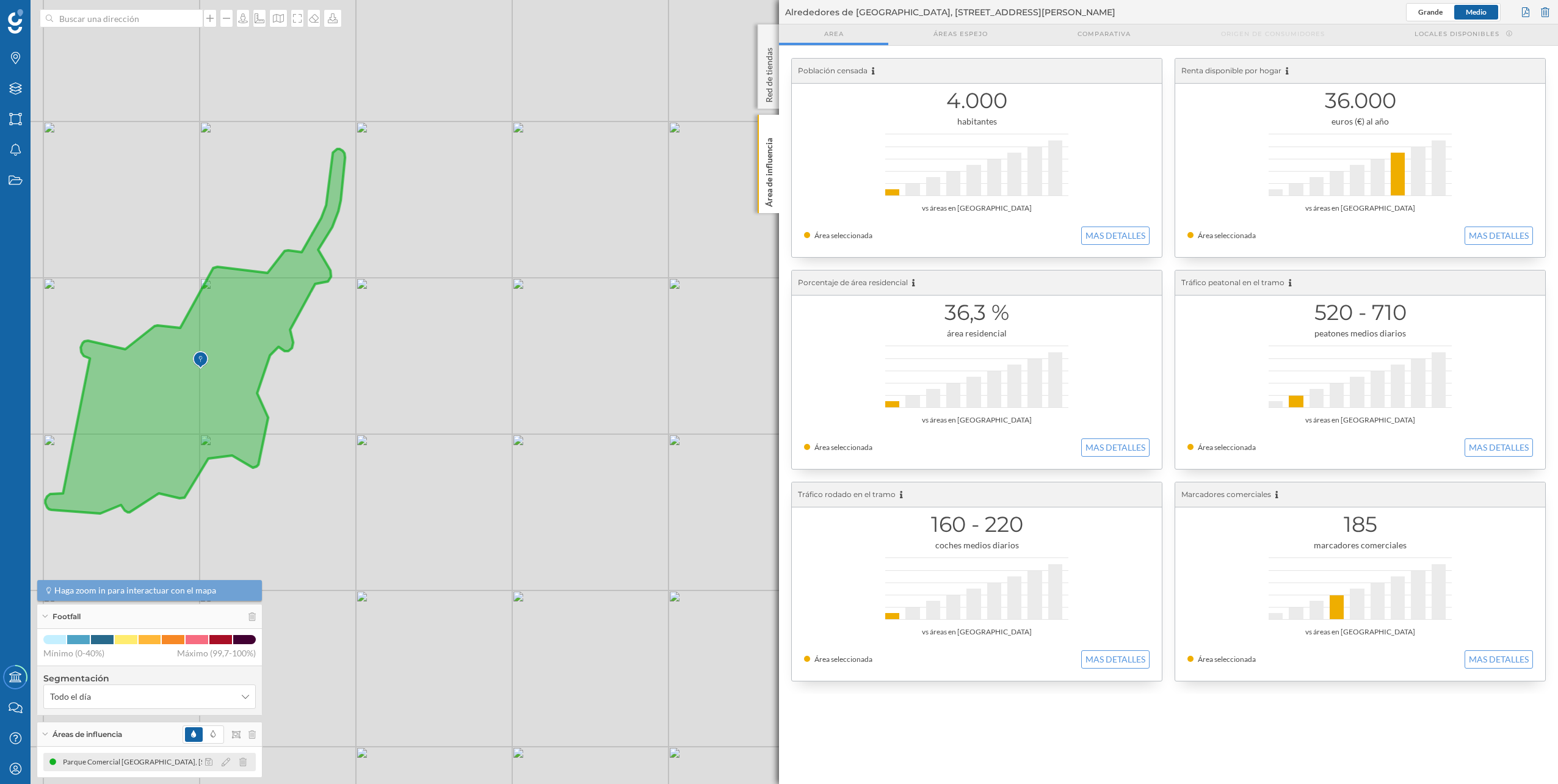
click at [231, 758] on div at bounding box center [229, 761] width 54 height 15
click at [227, 760] on icon at bounding box center [225, 761] width 9 height 9
click at [200, 709] on div at bounding box center [223, 709] width 102 height 2
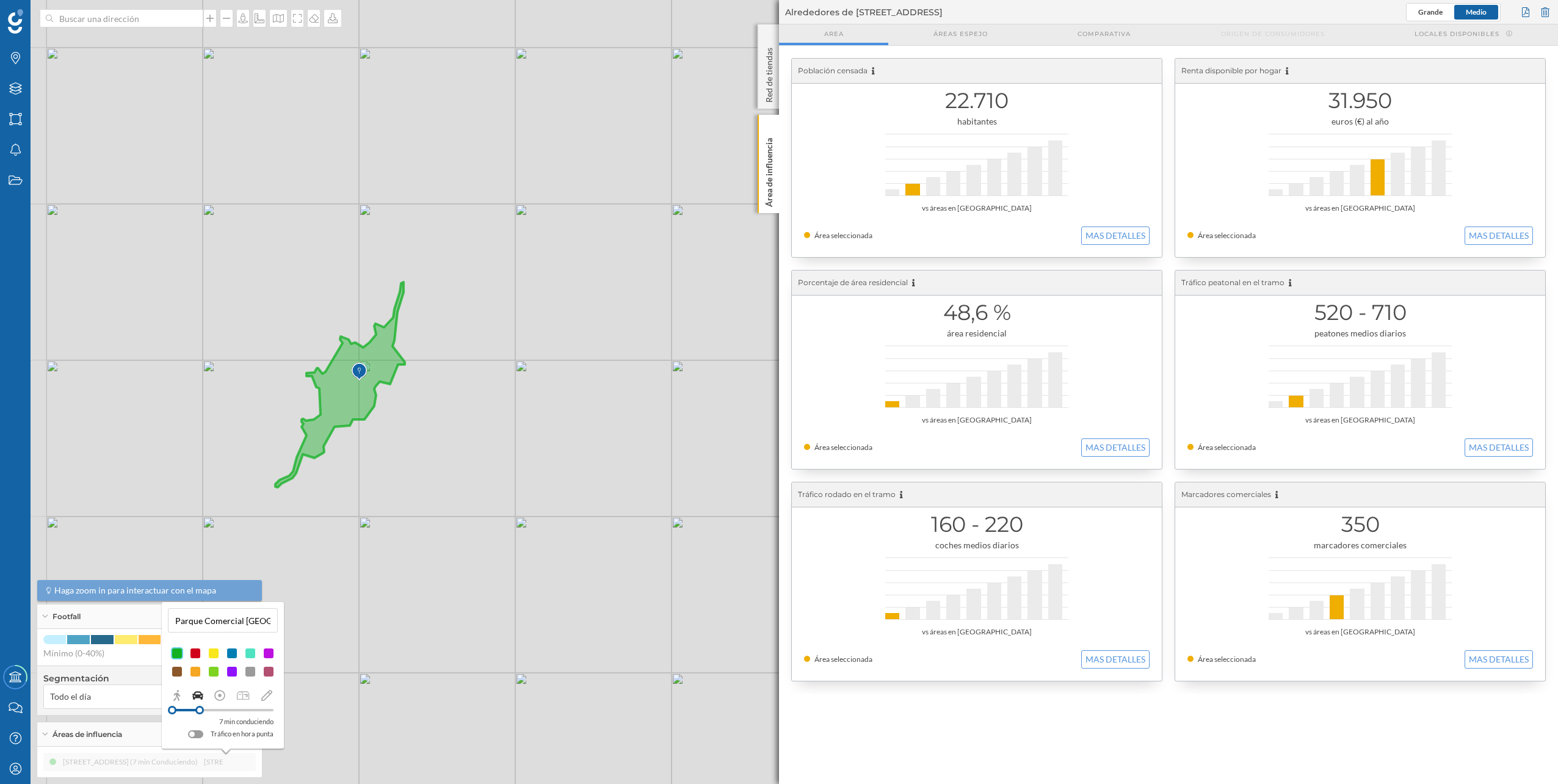
drag, startPoint x: 136, startPoint y: 356, endPoint x: 337, endPoint y: 379, distance: 202.3
click at [331, 378] on div "© Mapbox © OpenStreetMap Improve this map" at bounding box center [779, 392] width 1558 height 784
